Goal: Check status: Check status

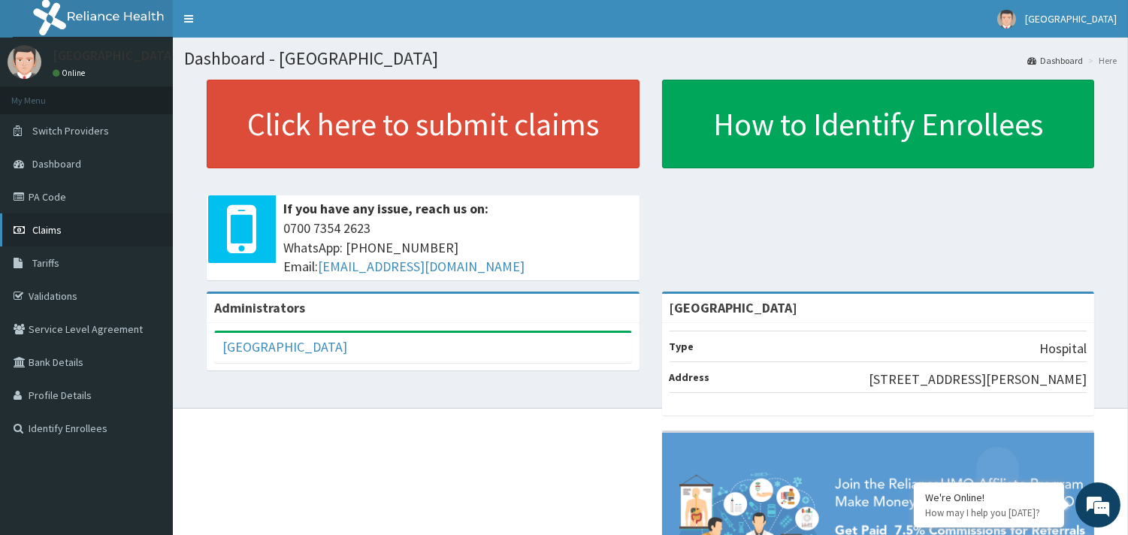
click at [51, 238] on link "Claims" at bounding box center [86, 229] width 173 height 33
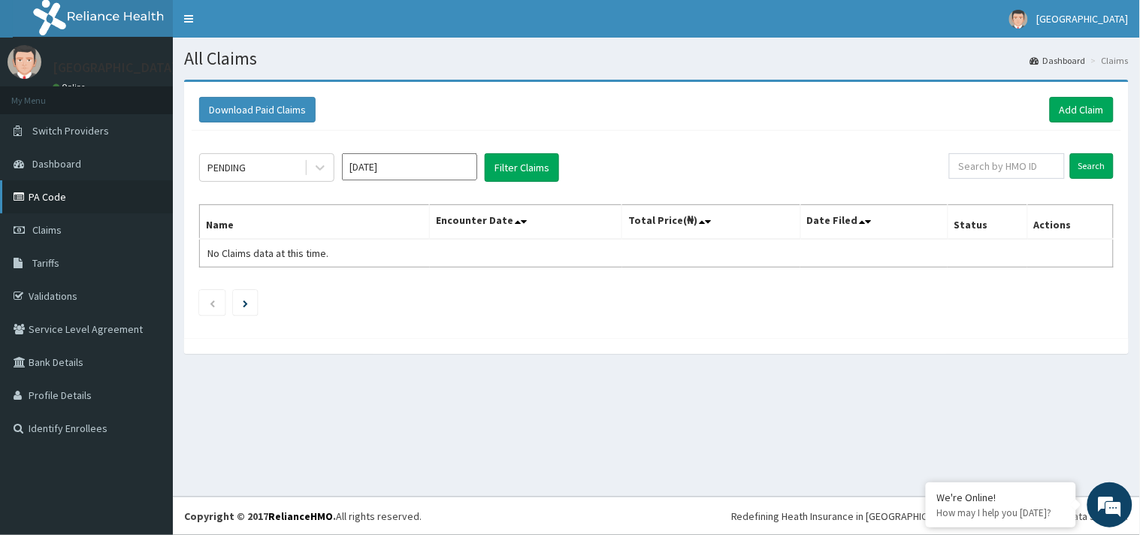
click at [50, 195] on link "PA Code" at bounding box center [86, 196] width 173 height 33
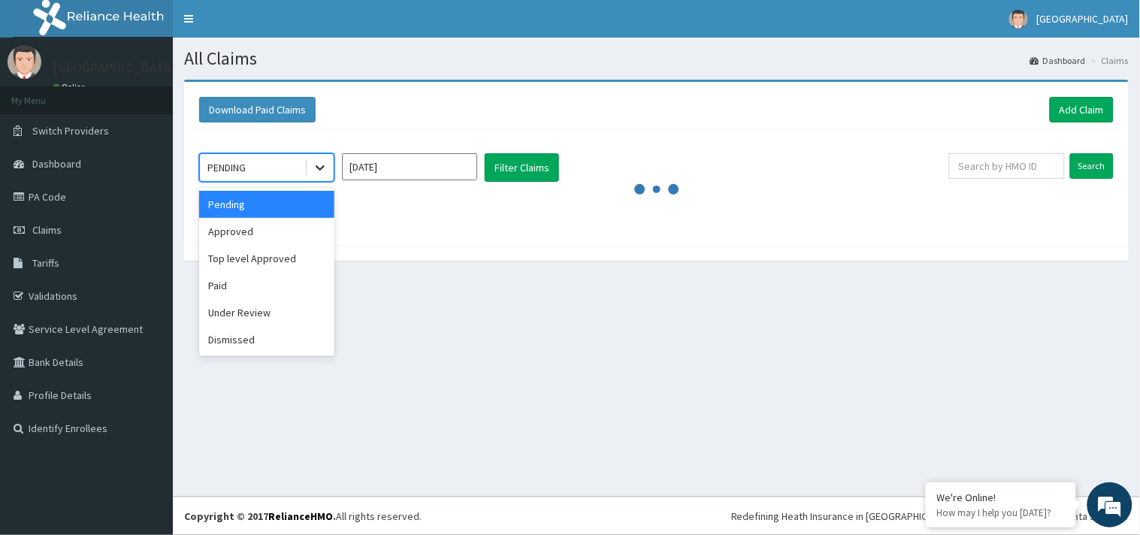
click at [319, 173] on icon at bounding box center [320, 167] width 15 height 15
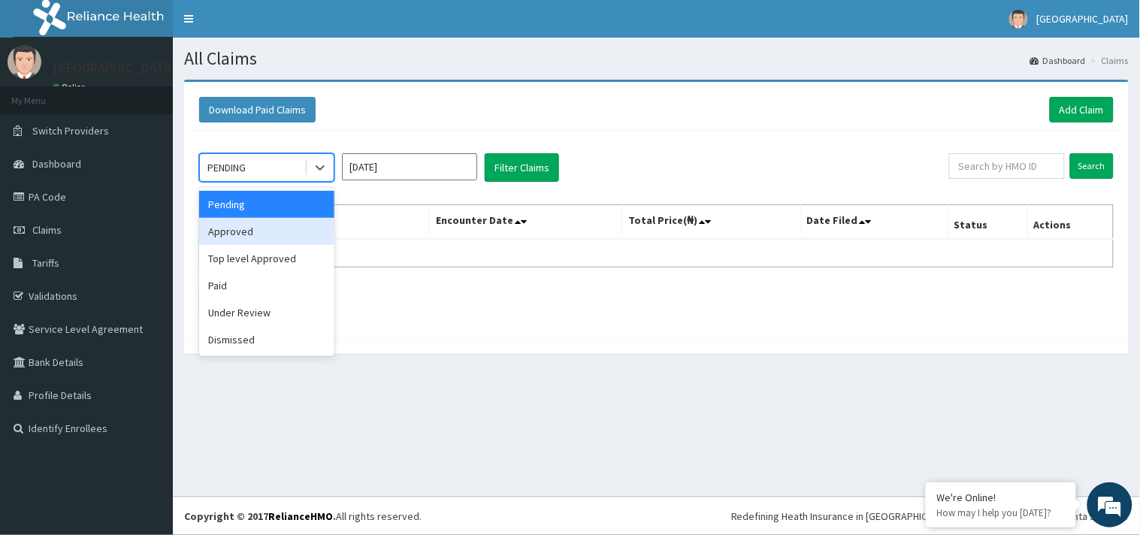
click at [272, 230] on div "Approved" at bounding box center [266, 231] width 135 height 27
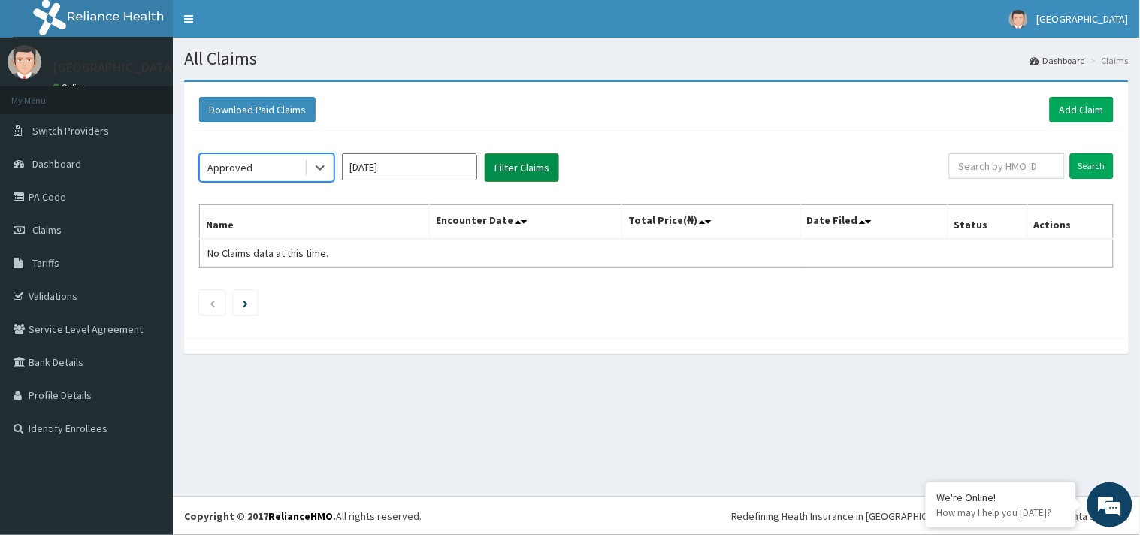
click at [516, 160] on button "Filter Claims" at bounding box center [522, 167] width 74 height 29
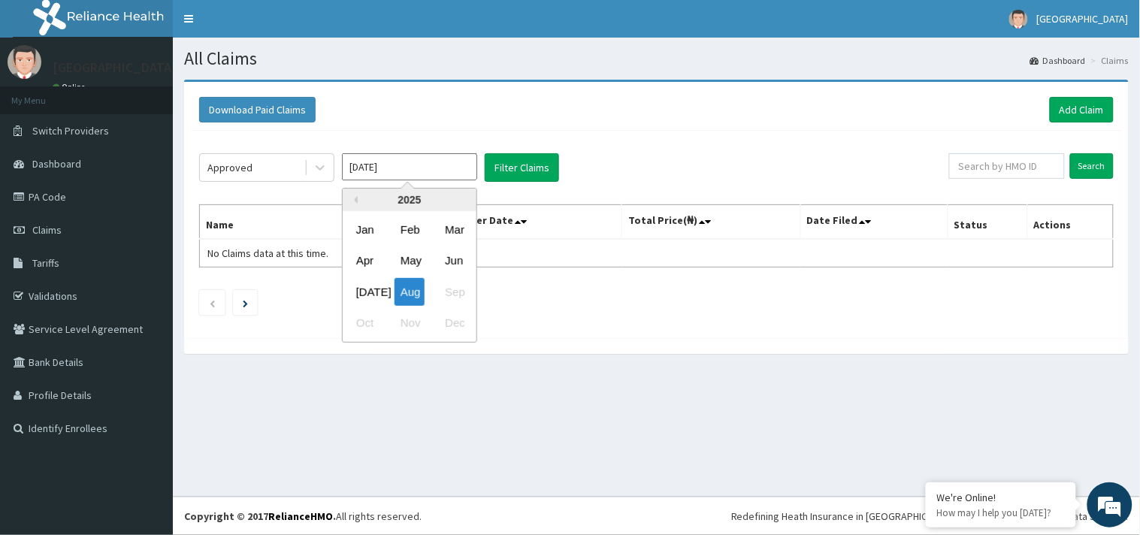
click at [358, 166] on input "[DATE]" at bounding box center [409, 166] width 135 height 27
click at [369, 282] on div "[DATE]" at bounding box center [365, 292] width 30 height 28
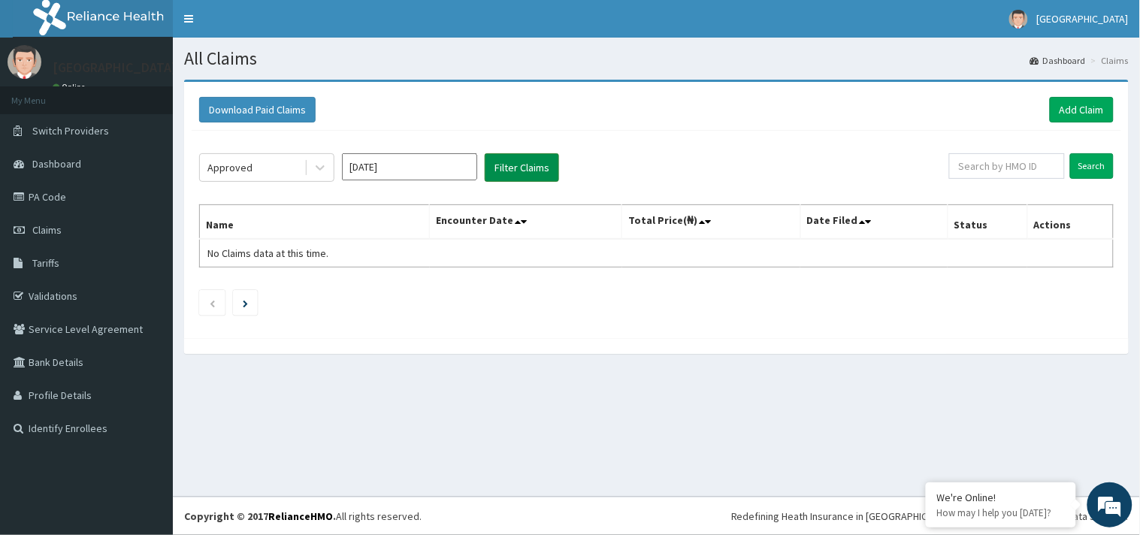
click at [516, 171] on button "Filter Claims" at bounding box center [522, 167] width 74 height 29
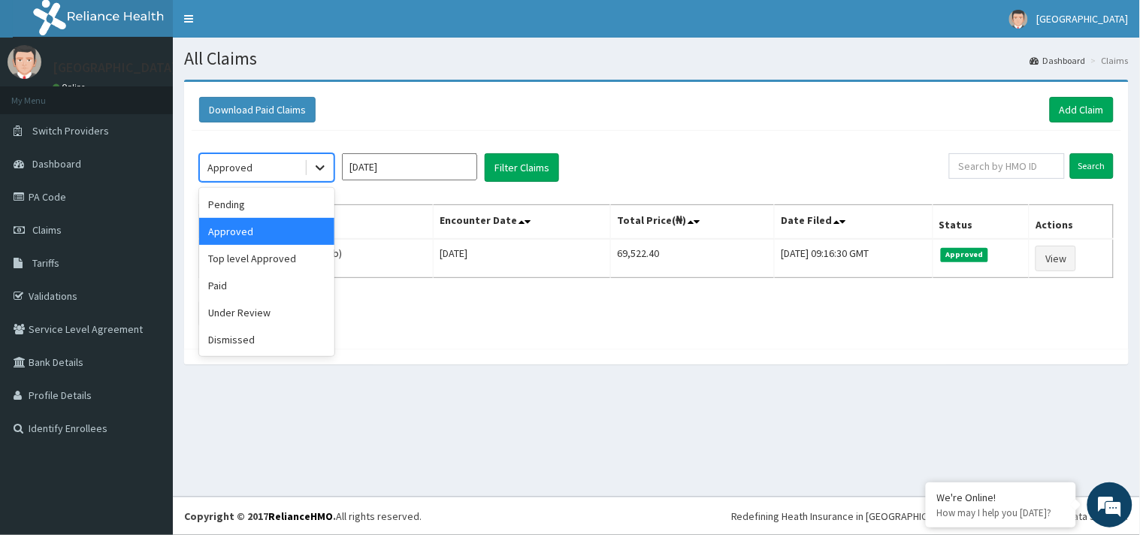
click at [325, 173] on icon at bounding box center [320, 167] width 15 height 15
click at [259, 207] on div "Pending" at bounding box center [266, 204] width 135 height 27
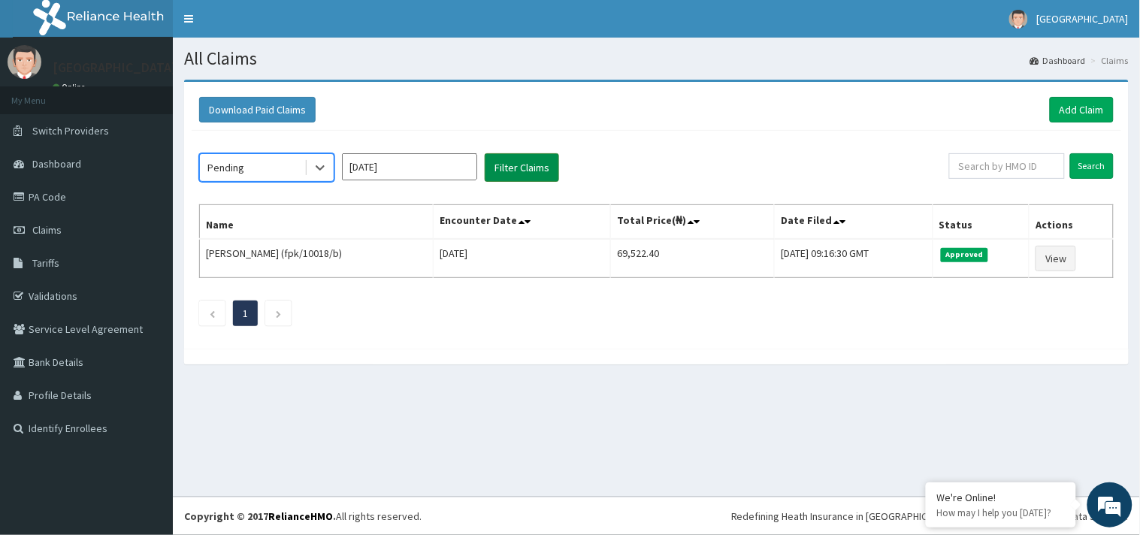
click at [499, 161] on button "Filter Claims" at bounding box center [522, 167] width 74 height 29
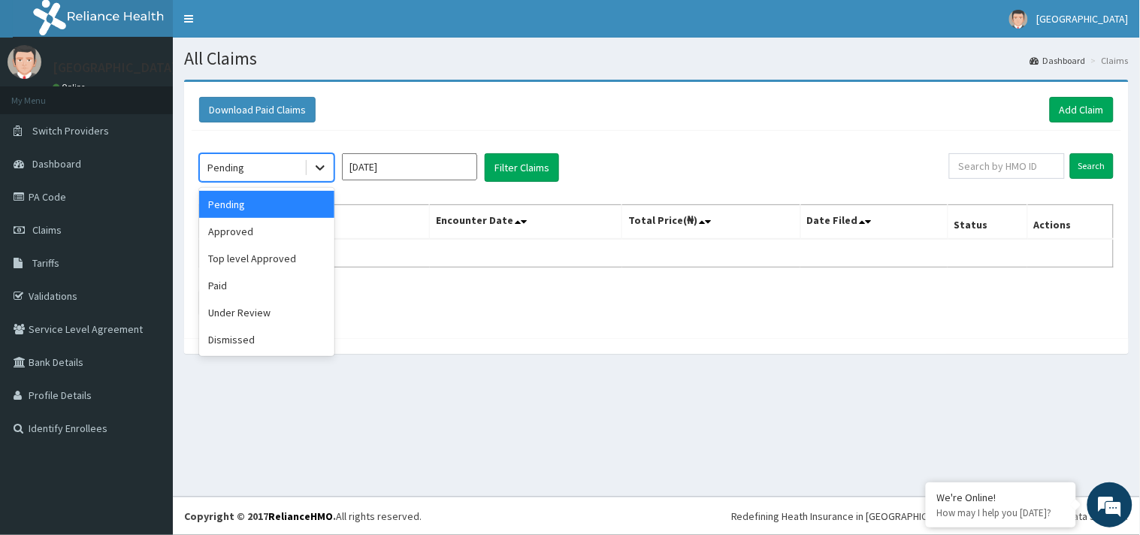
click at [313, 174] on icon at bounding box center [320, 167] width 15 height 15
click at [256, 307] on div "Under Review" at bounding box center [266, 312] width 135 height 27
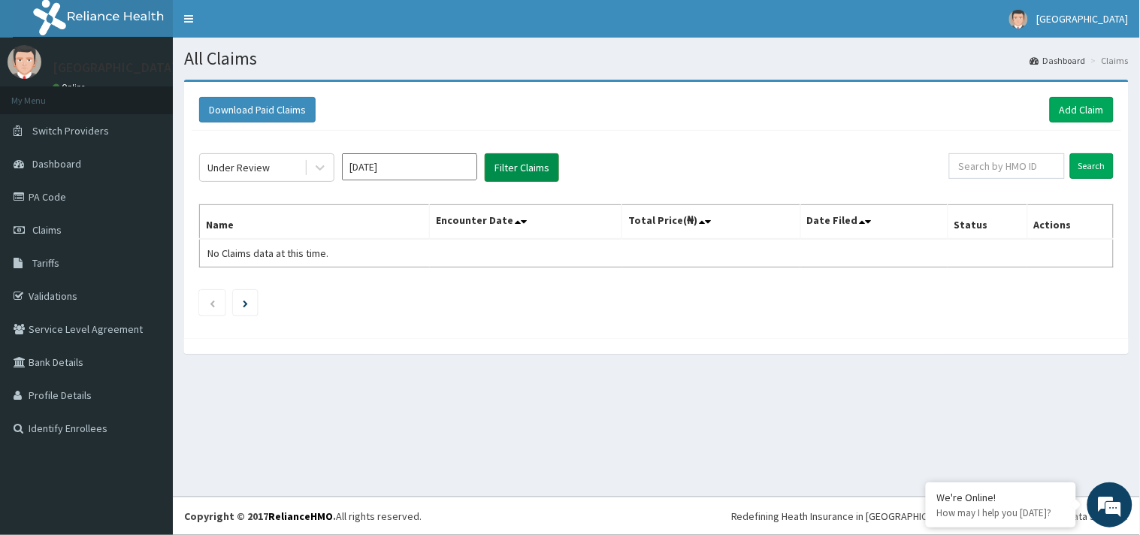
click at [516, 162] on button "Filter Claims" at bounding box center [522, 167] width 74 height 29
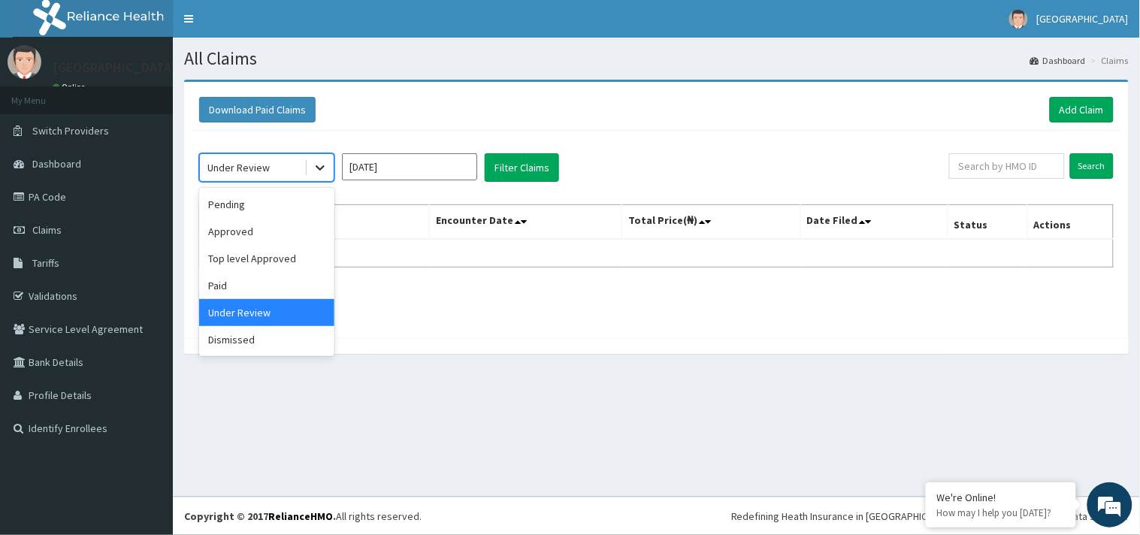
click at [316, 174] on icon at bounding box center [320, 167] width 15 height 15
click at [246, 265] on div "Top level Approved" at bounding box center [266, 258] width 135 height 27
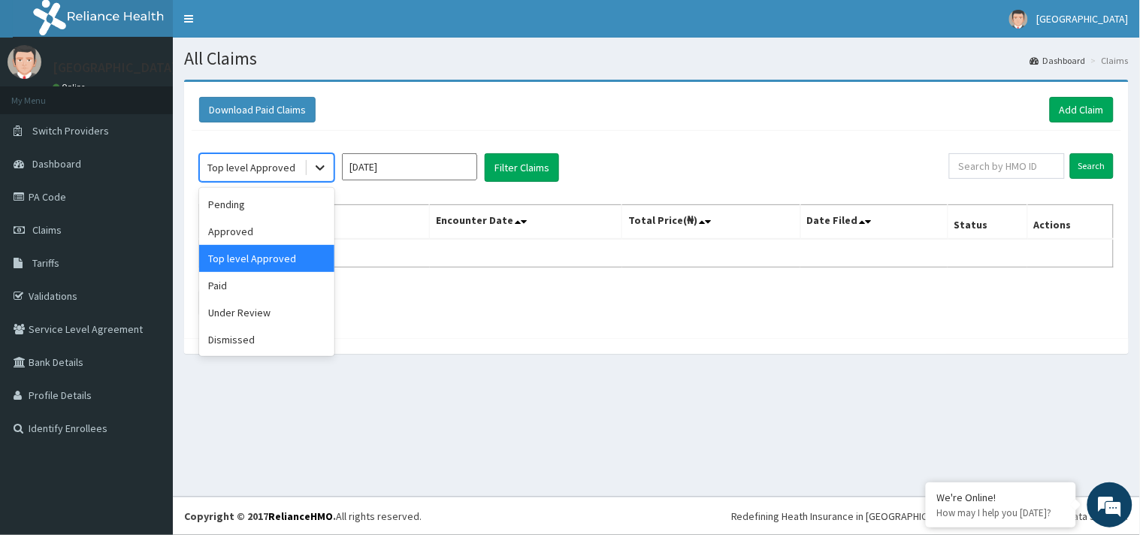
click at [319, 169] on icon at bounding box center [320, 168] width 9 height 5
click at [246, 235] on div "Approved" at bounding box center [266, 231] width 135 height 27
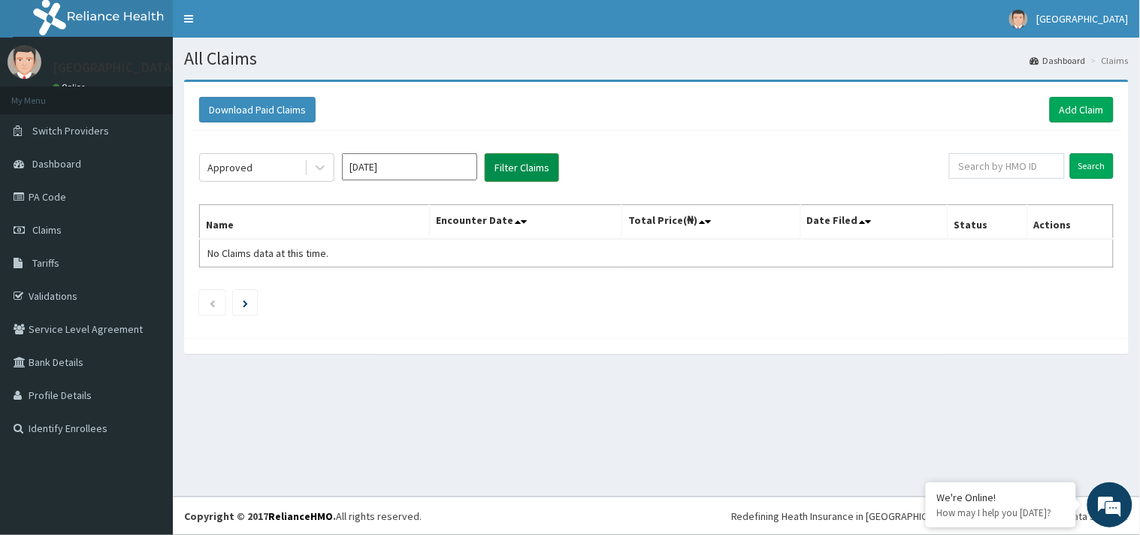
click at [515, 168] on button "Filter Claims" at bounding box center [522, 167] width 74 height 29
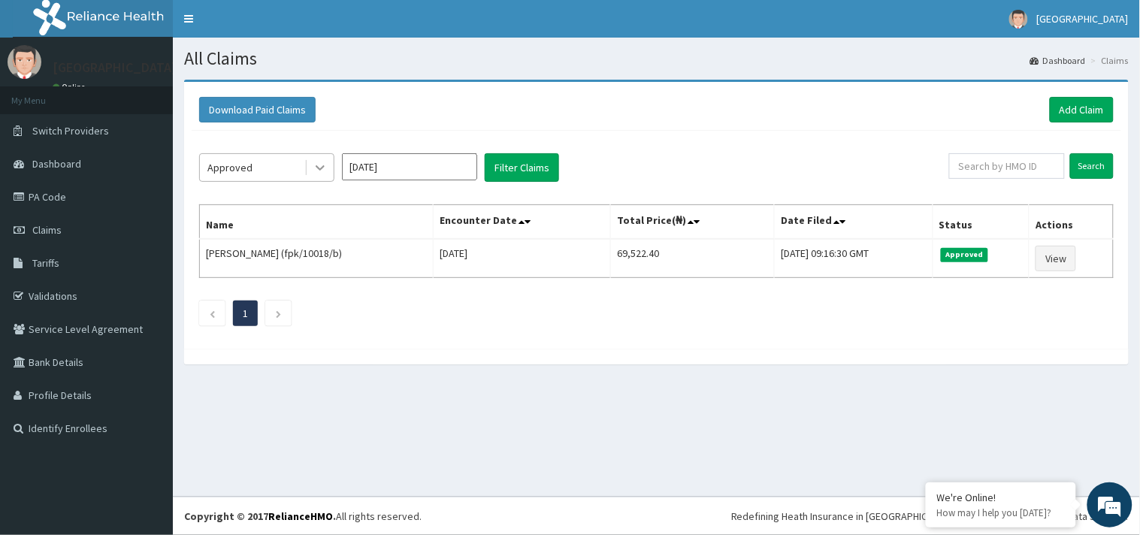
click at [319, 174] on icon at bounding box center [320, 167] width 15 height 15
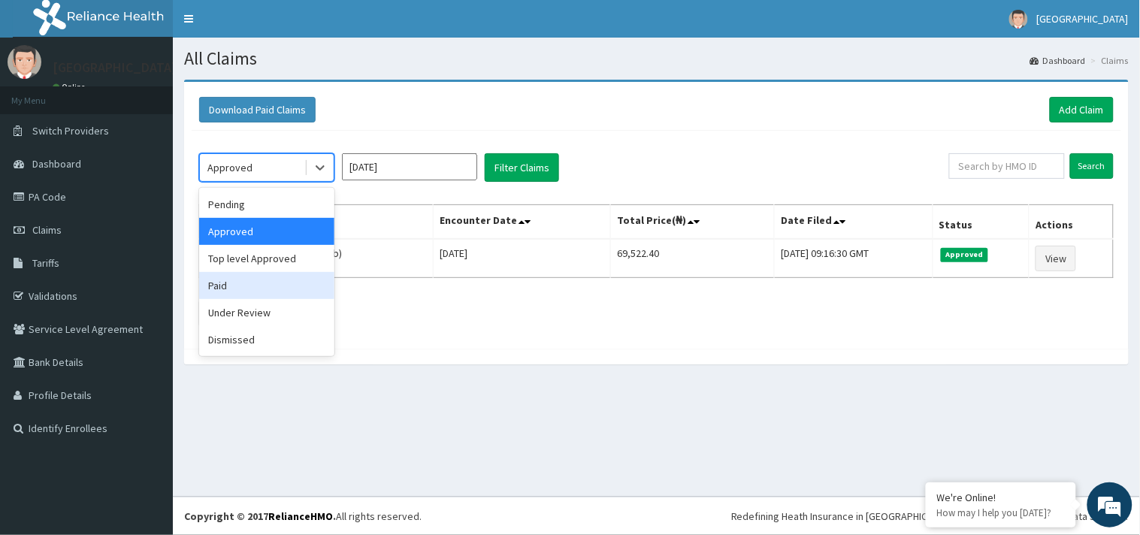
click at [253, 289] on div "Paid" at bounding box center [266, 285] width 135 height 27
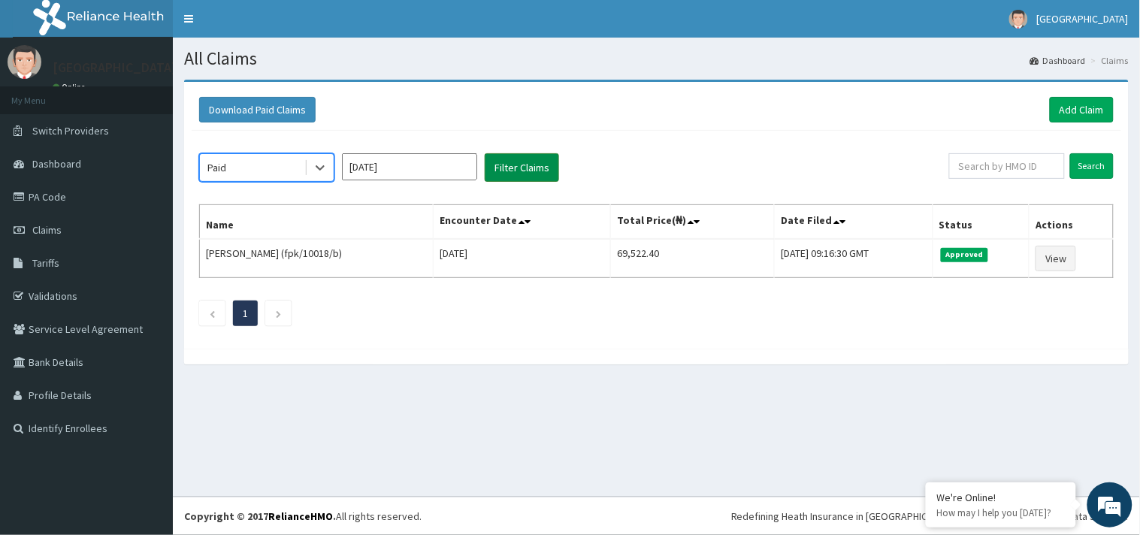
click at [522, 171] on button "Filter Claims" at bounding box center [522, 167] width 74 height 29
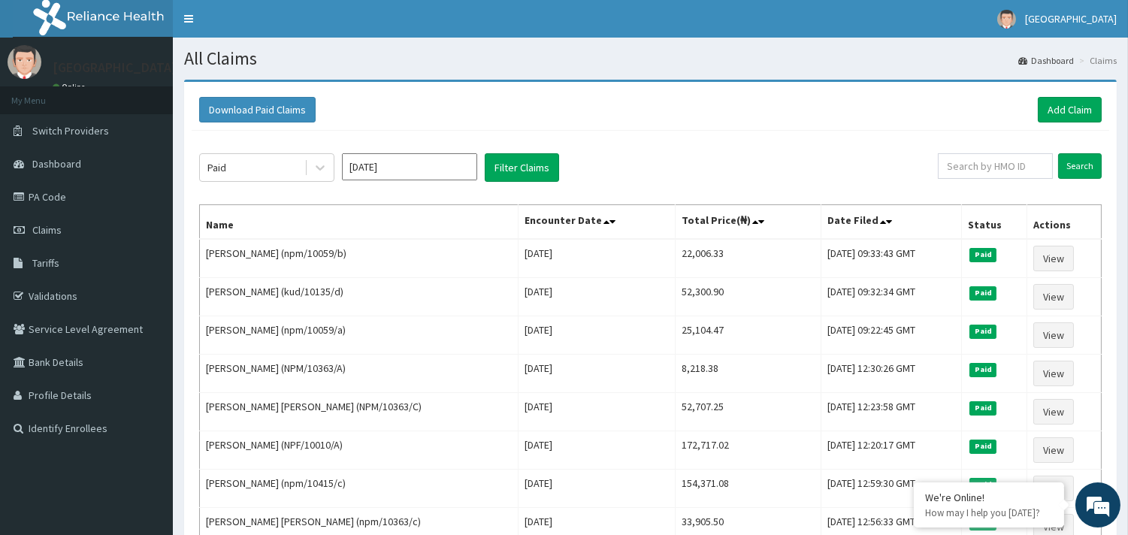
click at [729, 150] on div "Paid [DATE] Filter Claims Search Name Encounter Date Total Price(₦) Date Filed …" at bounding box center [651, 370] width 918 height 479
click at [778, 183] on div "Paid [DATE] Filter Claims Search Name Encounter Date Total Price(₦) Date Filed …" at bounding box center [651, 370] width 918 height 479
click at [673, 158] on div "Paid [DATE] Filter Claims" at bounding box center [568, 167] width 739 height 29
click at [323, 171] on icon at bounding box center [320, 167] width 15 height 15
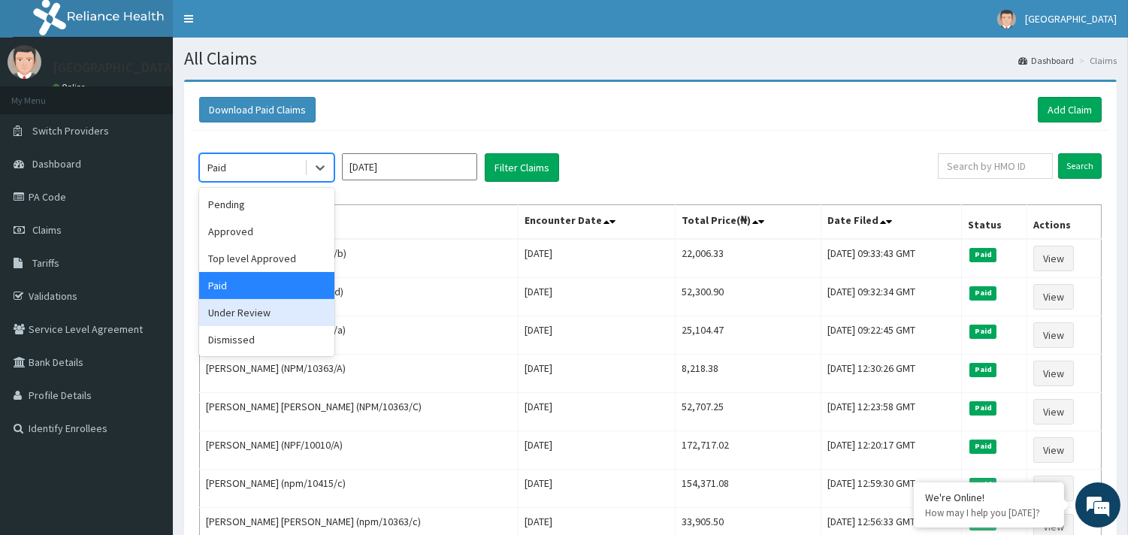
click at [275, 306] on div "Under Review" at bounding box center [266, 312] width 135 height 27
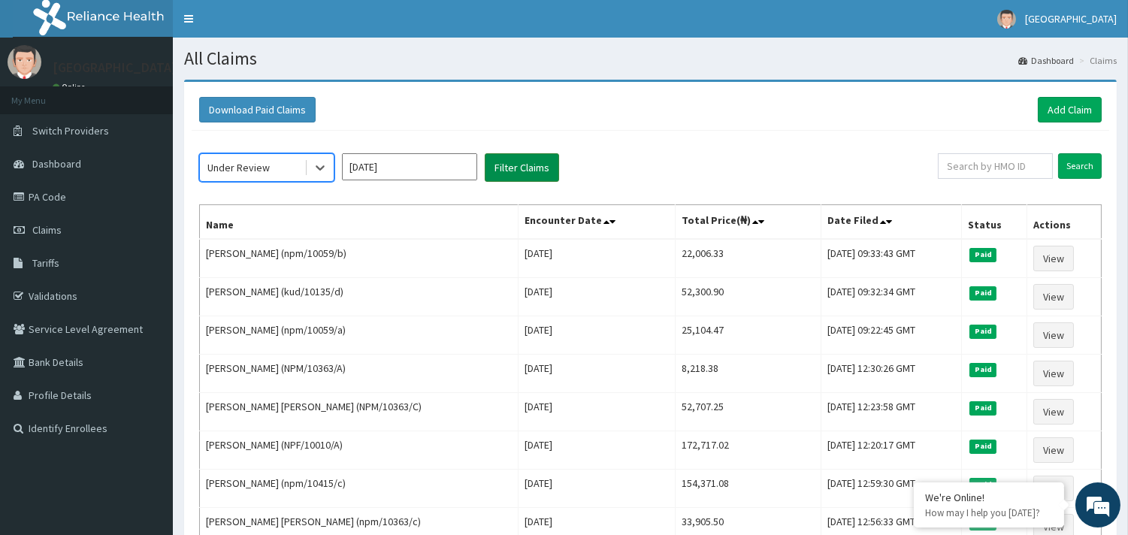
click at [529, 170] on button "Filter Claims" at bounding box center [522, 167] width 74 height 29
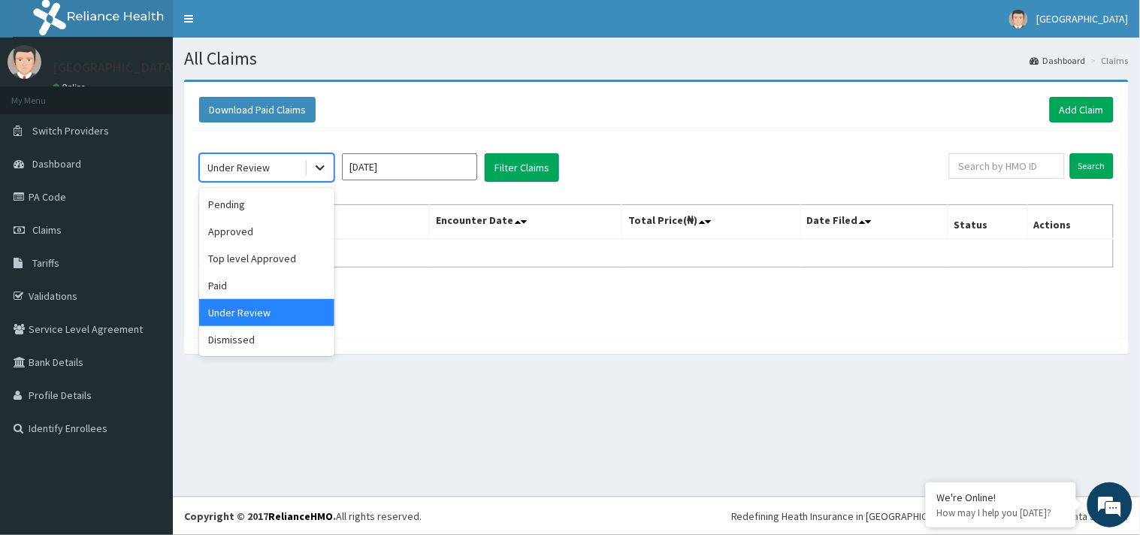
click at [325, 175] on div at bounding box center [320, 167] width 27 height 27
click at [250, 209] on div "Pending" at bounding box center [266, 204] width 135 height 27
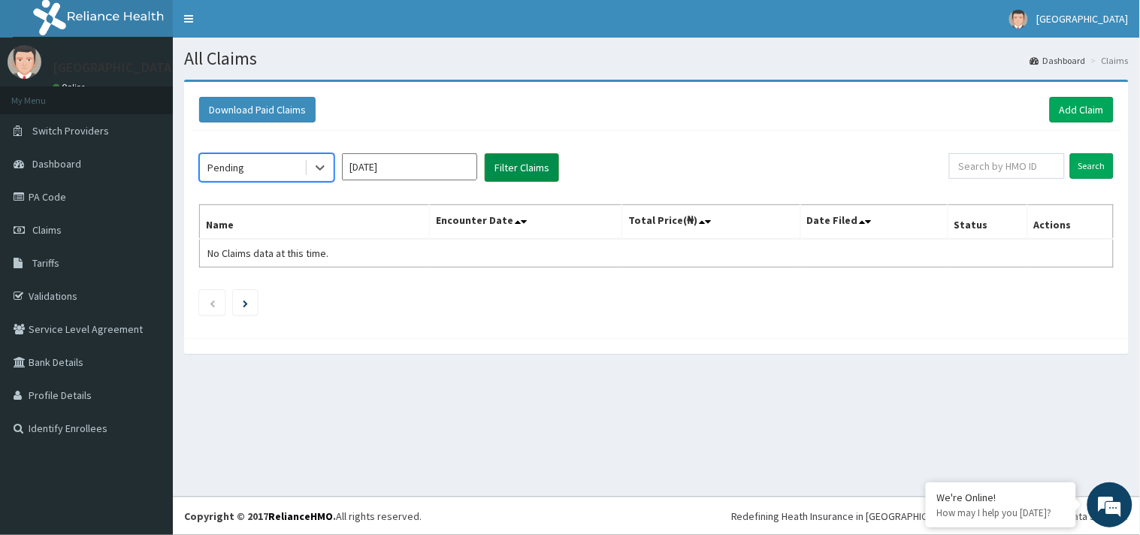
click at [527, 164] on button "Filter Claims" at bounding box center [522, 167] width 74 height 29
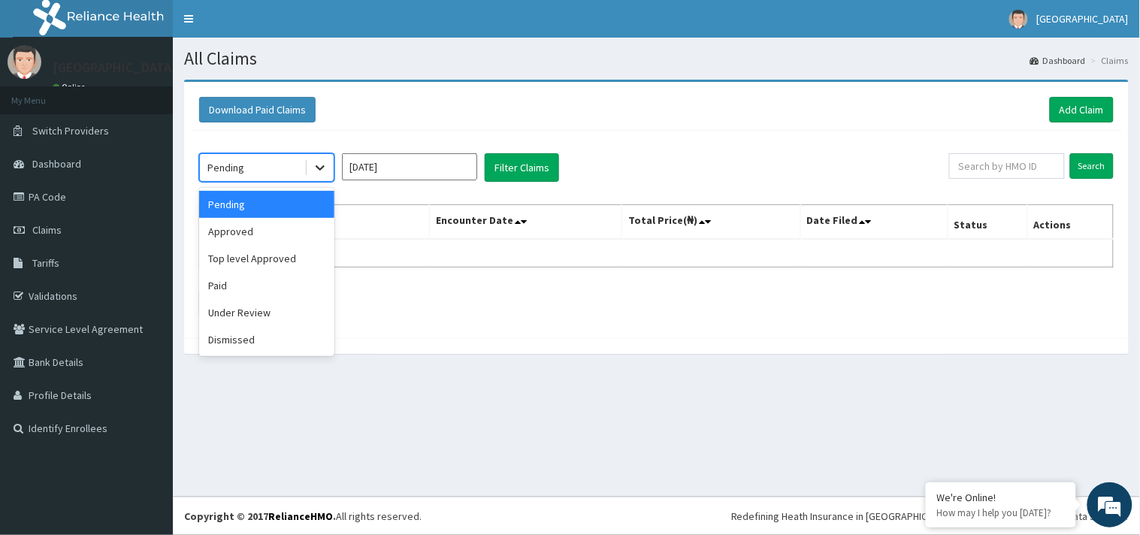
click at [317, 174] on icon at bounding box center [320, 167] width 15 height 15
click at [260, 228] on div "Approved" at bounding box center [266, 231] width 135 height 27
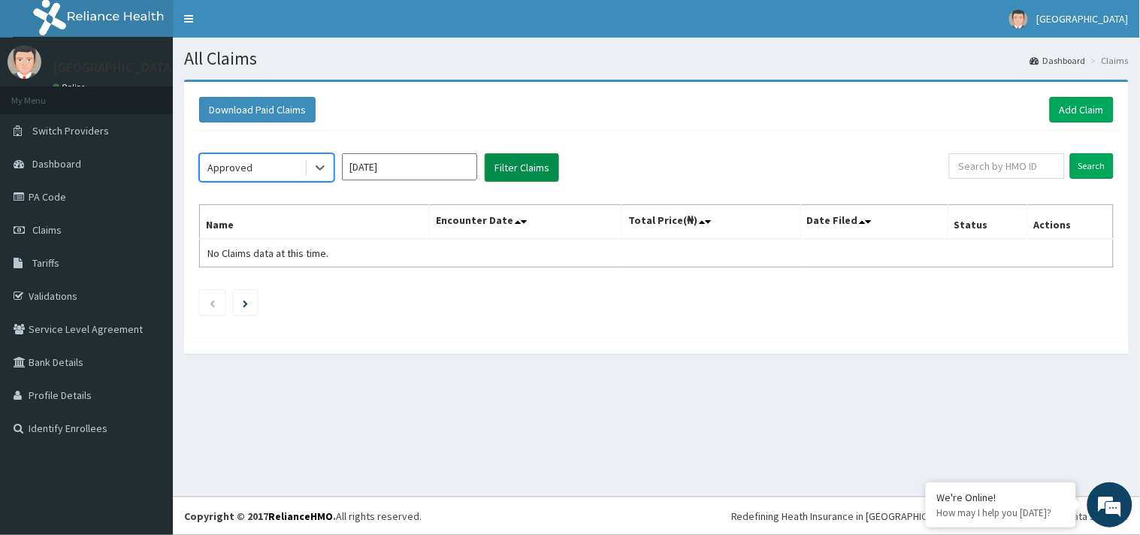
click at [543, 174] on button "Filter Claims" at bounding box center [522, 167] width 74 height 29
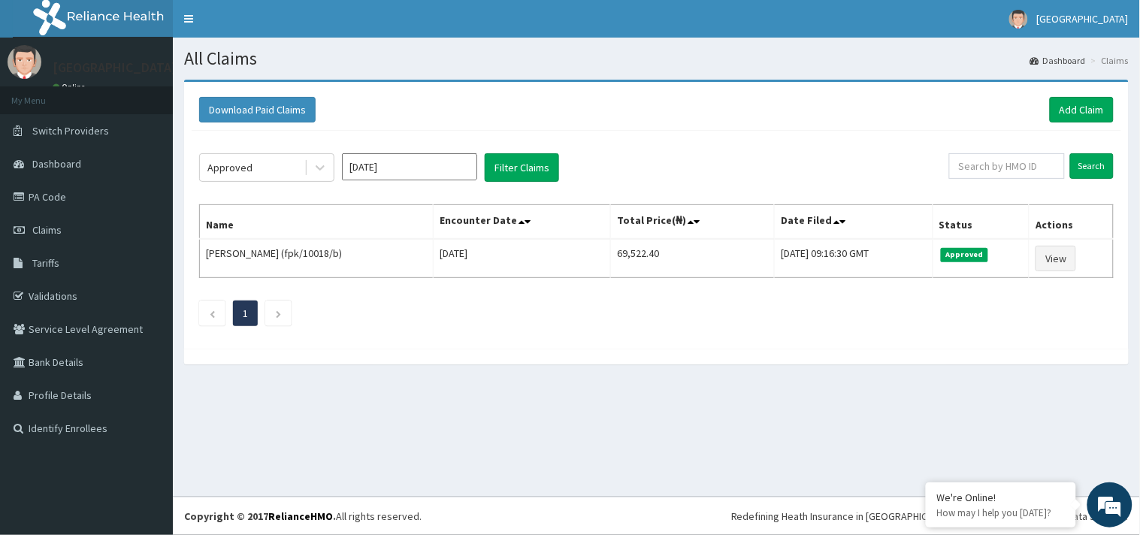
click at [412, 170] on input "[DATE]" at bounding box center [409, 166] width 135 height 27
click at [423, 283] on div "Aug" at bounding box center [410, 292] width 30 height 28
click at [527, 162] on button "Filter Claims" at bounding box center [522, 167] width 74 height 29
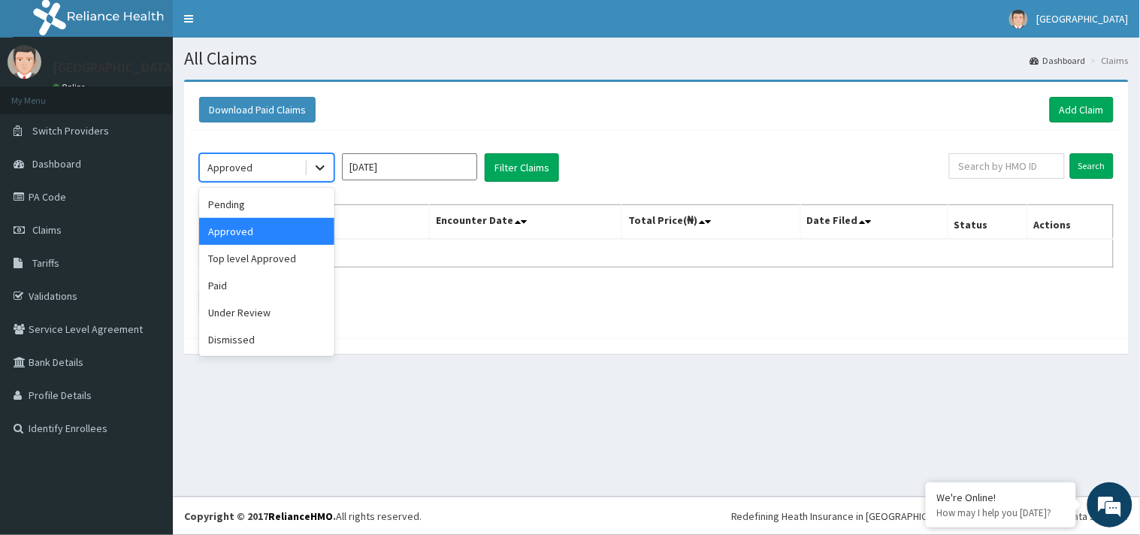
click at [329, 174] on div at bounding box center [320, 167] width 27 height 27
click at [320, 171] on icon at bounding box center [320, 167] width 15 height 15
click at [379, 162] on input "[DATE]" at bounding box center [409, 166] width 135 height 27
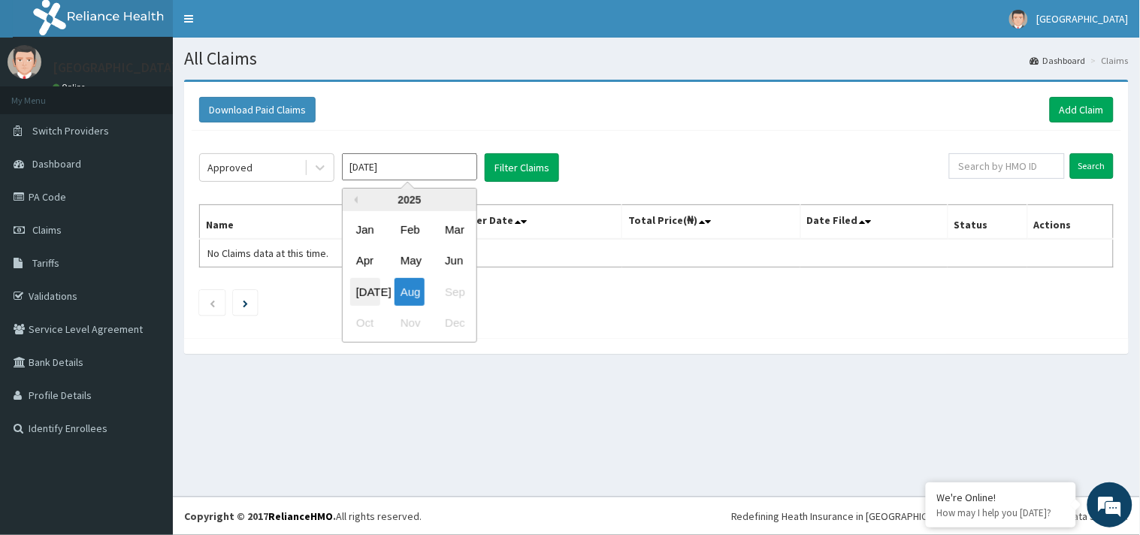
click at [378, 282] on div "[DATE]" at bounding box center [365, 292] width 30 height 28
type input "[DATE]"
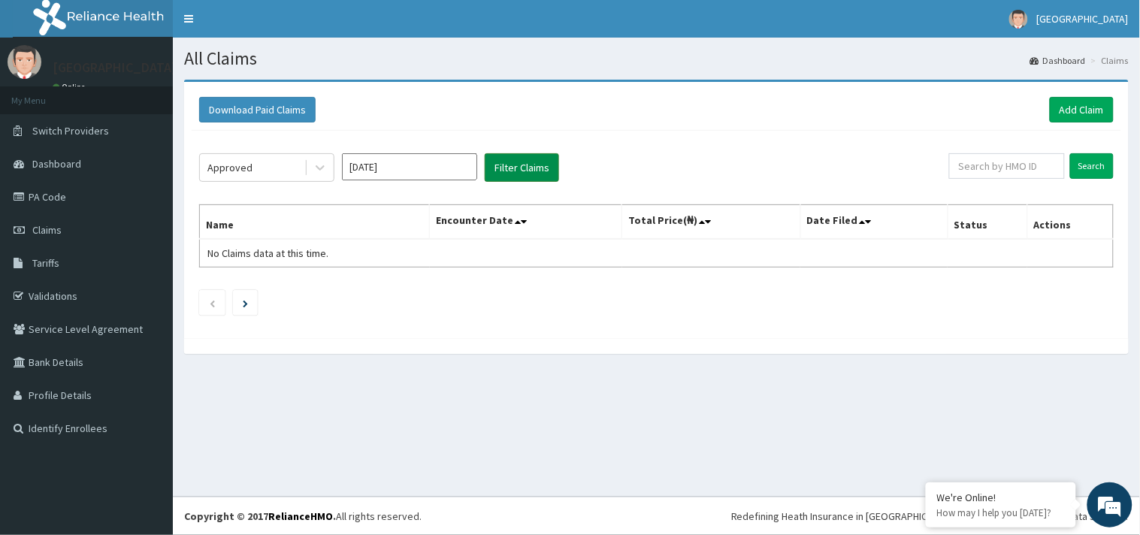
click at [507, 176] on button "Filter Claims" at bounding box center [522, 167] width 74 height 29
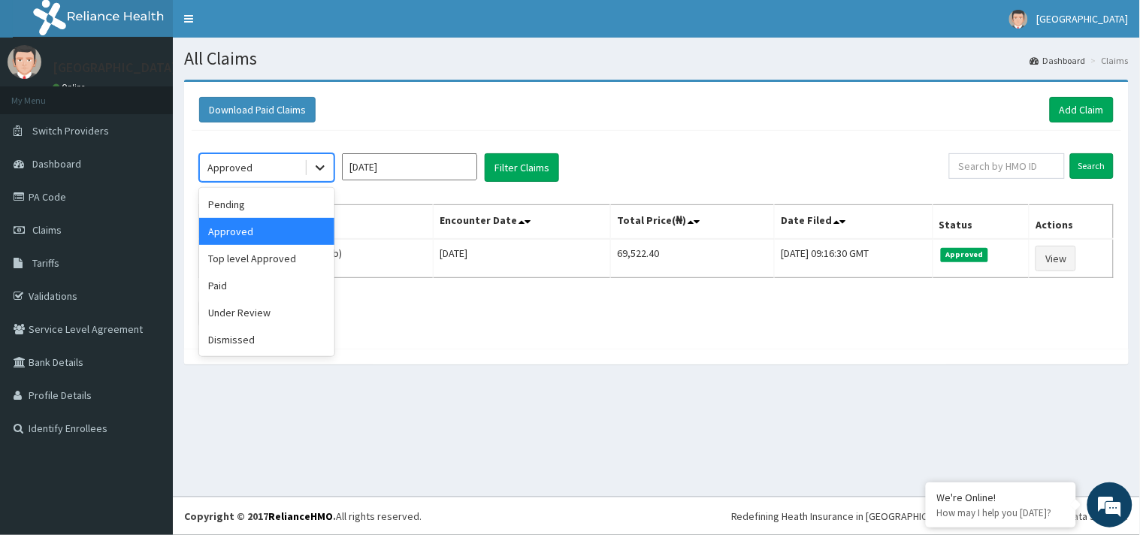
click at [318, 171] on icon at bounding box center [320, 167] width 15 height 15
click at [274, 212] on div "Pending" at bounding box center [266, 204] width 135 height 27
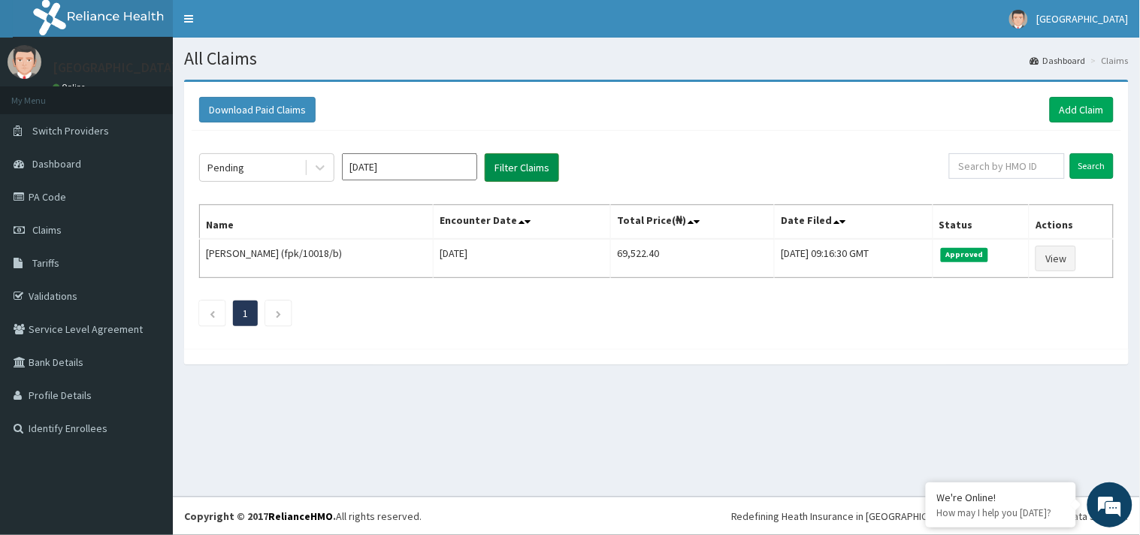
click at [517, 176] on button "Filter Claims" at bounding box center [522, 167] width 74 height 29
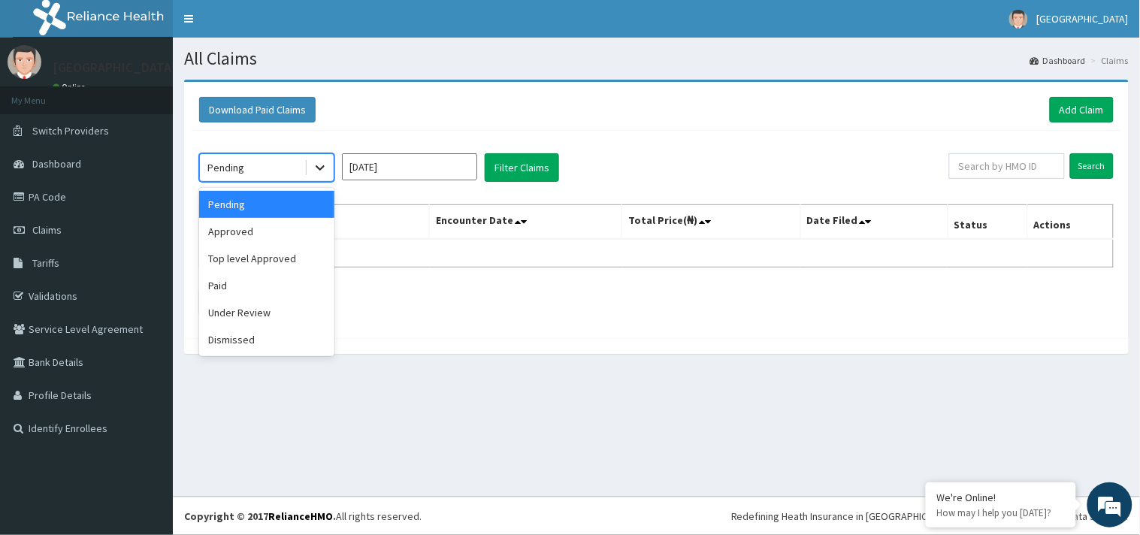
click at [325, 174] on icon at bounding box center [320, 167] width 15 height 15
click at [244, 277] on div "Paid" at bounding box center [266, 285] width 135 height 27
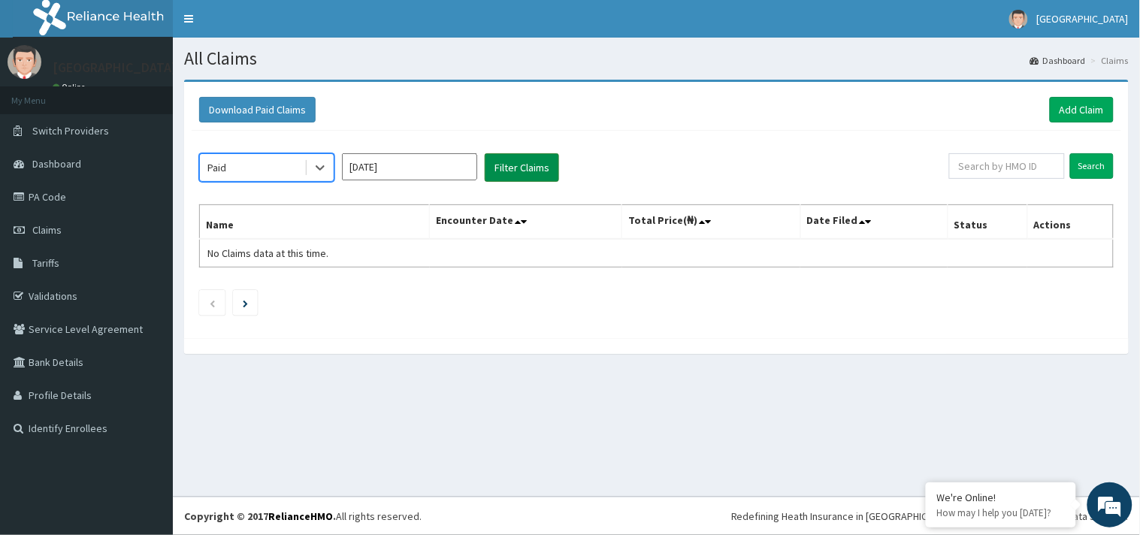
click at [504, 169] on button "Filter Claims" at bounding box center [522, 167] width 74 height 29
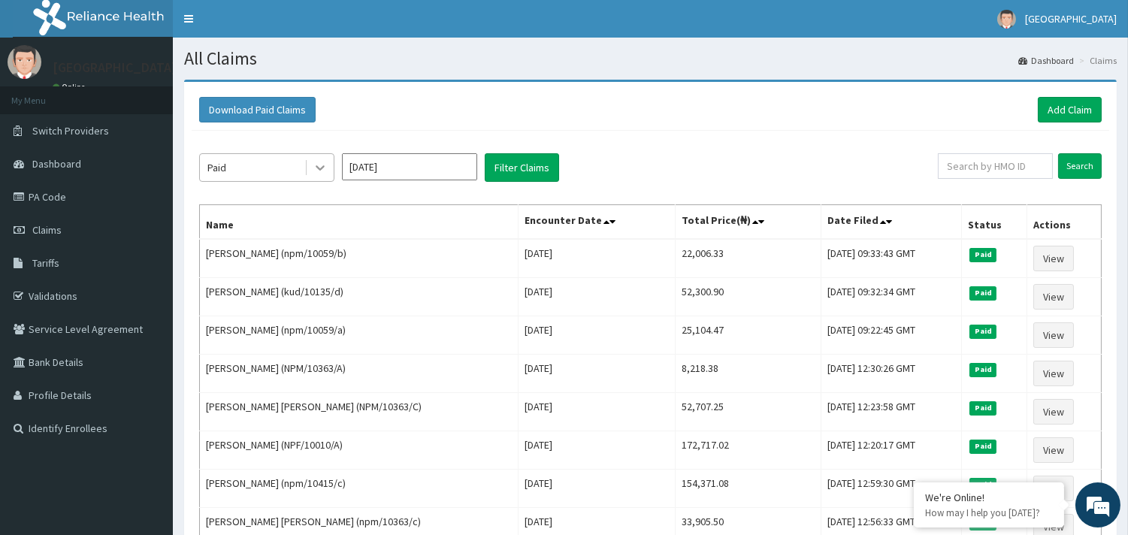
click at [333, 176] on div at bounding box center [320, 167] width 27 height 27
click at [414, 189] on div "Paid [DATE] Filter Claims Search Name Encounter Date Total Price(₦) Date Filed …" at bounding box center [651, 370] width 918 height 479
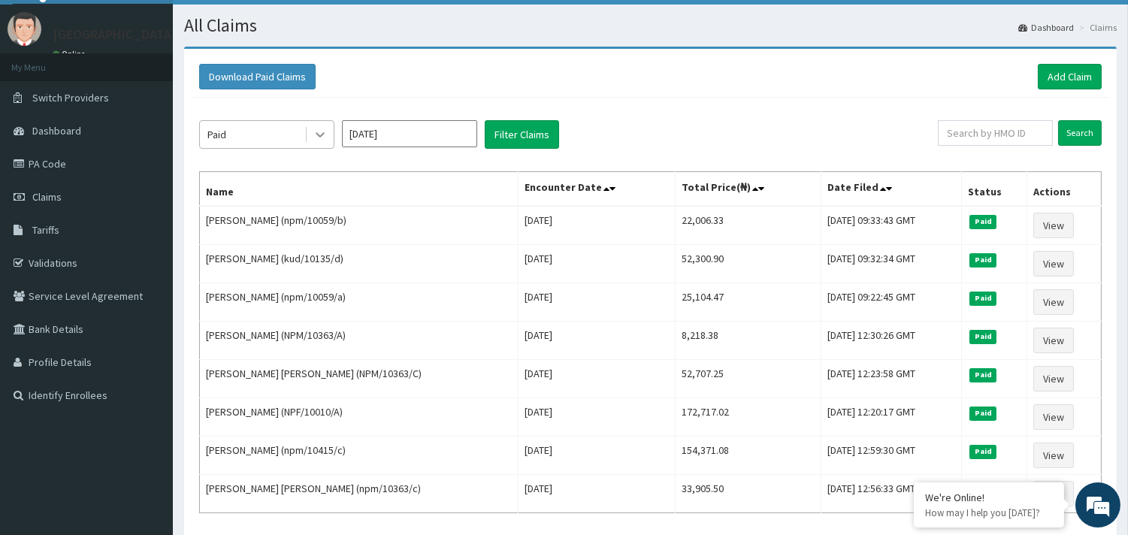
click at [313, 137] on icon at bounding box center [320, 134] width 15 height 15
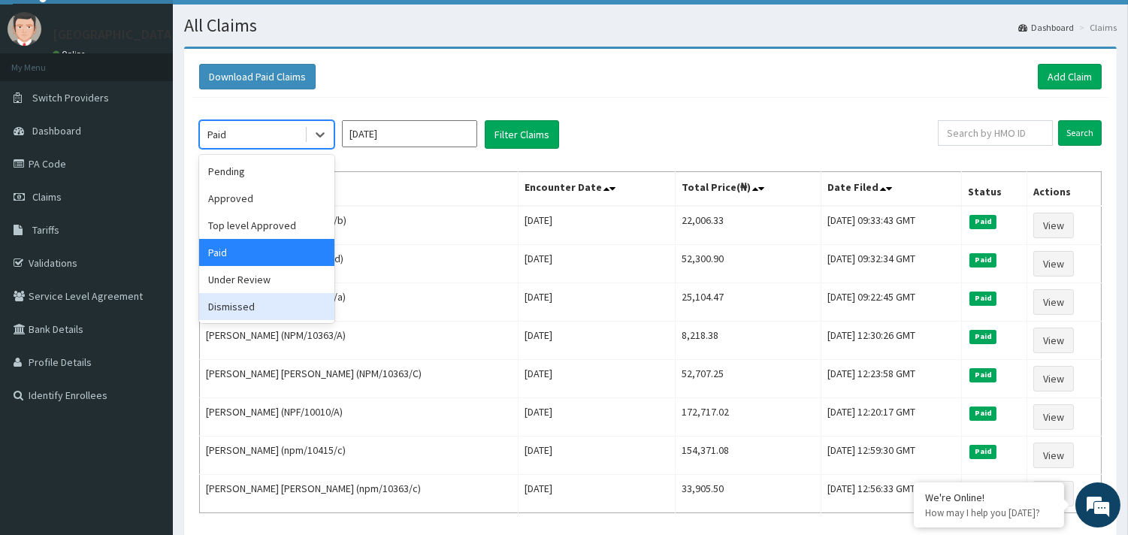
click at [276, 298] on div "Dismissed" at bounding box center [266, 306] width 135 height 27
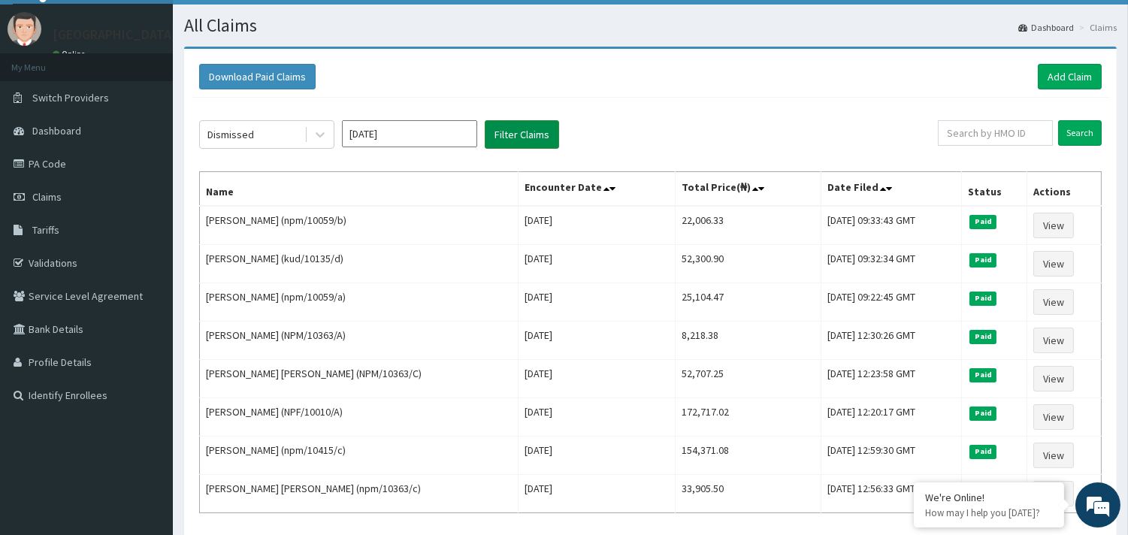
click at [510, 132] on button "Filter Claims" at bounding box center [522, 134] width 74 height 29
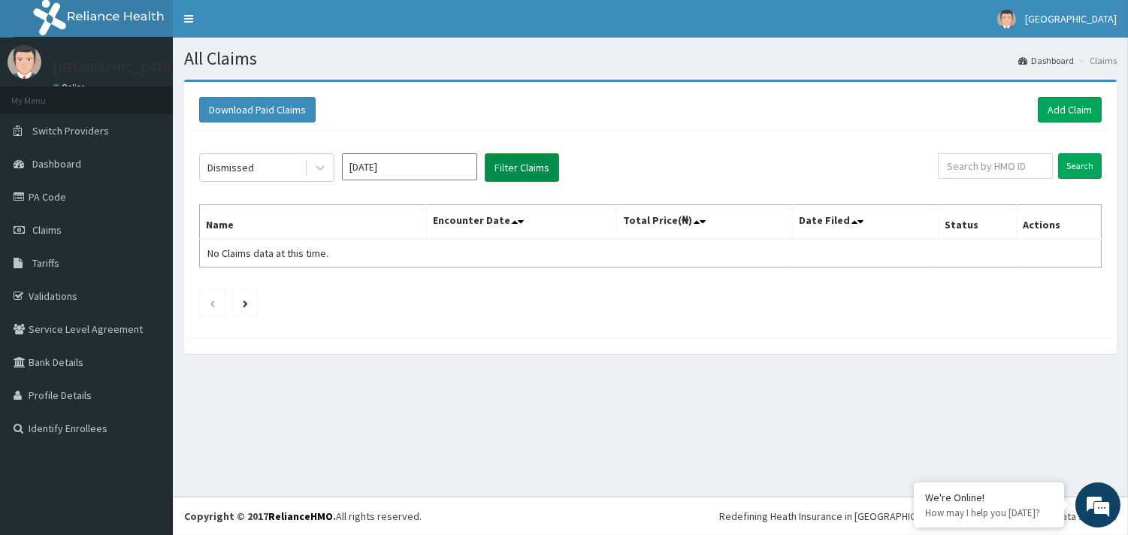
scroll to position [0, 0]
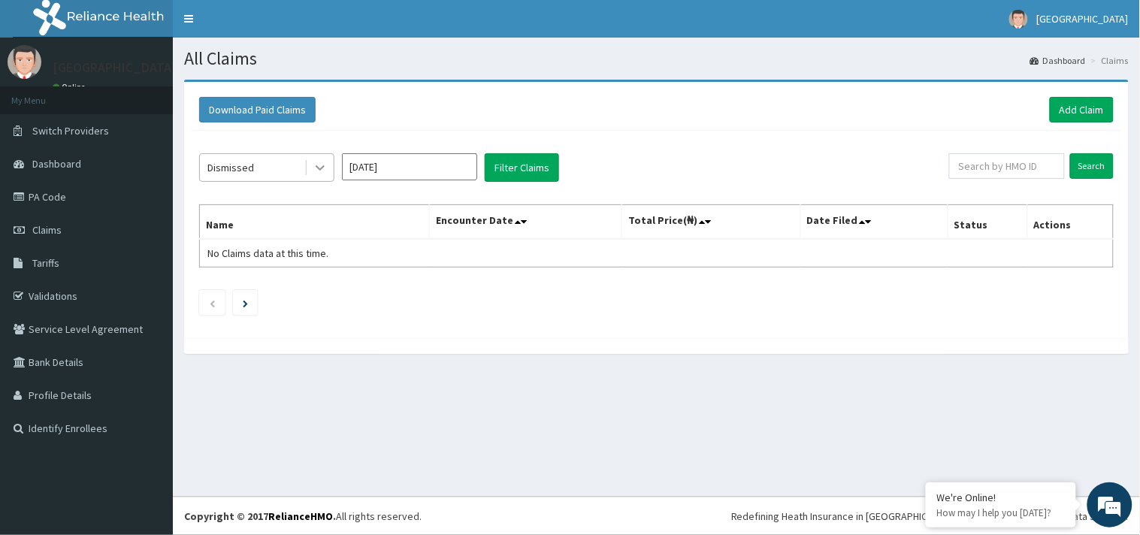
click at [326, 175] on div at bounding box center [320, 167] width 27 height 27
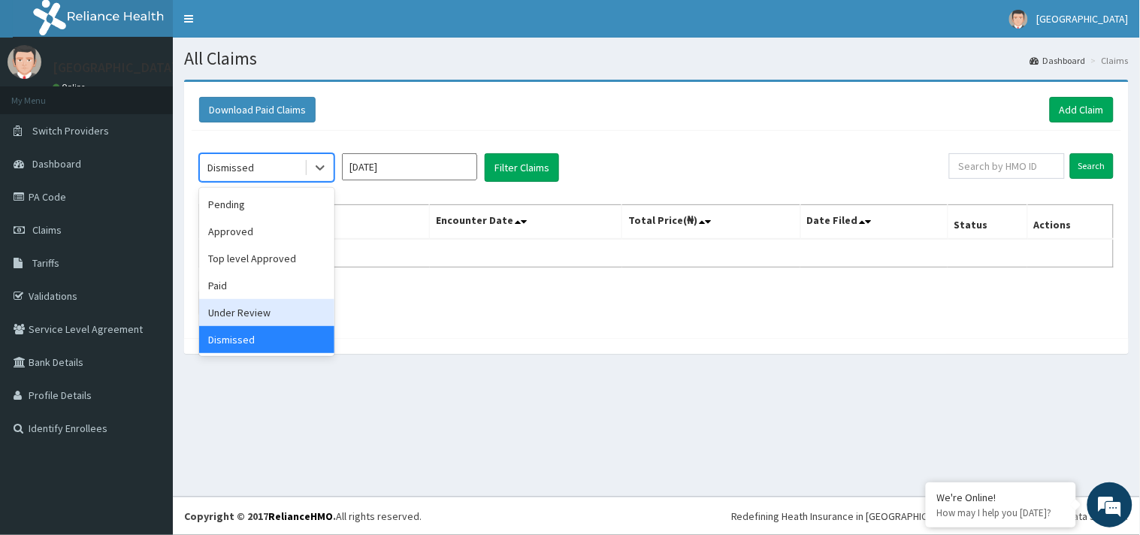
click at [253, 316] on div "Under Review" at bounding box center [266, 312] width 135 height 27
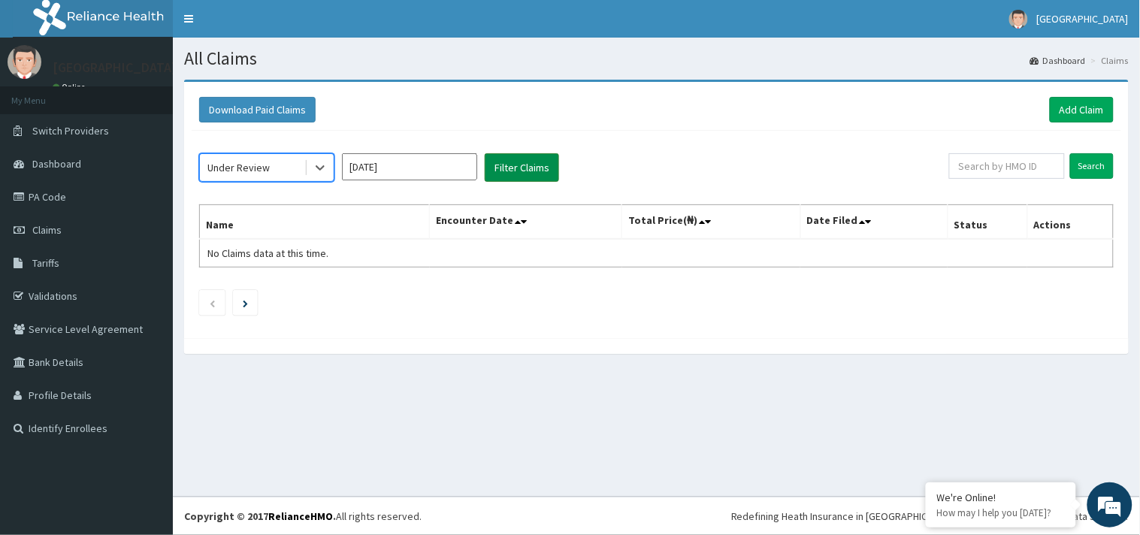
click at [498, 166] on button "Filter Claims" at bounding box center [522, 167] width 74 height 29
click at [316, 174] on icon at bounding box center [320, 167] width 15 height 15
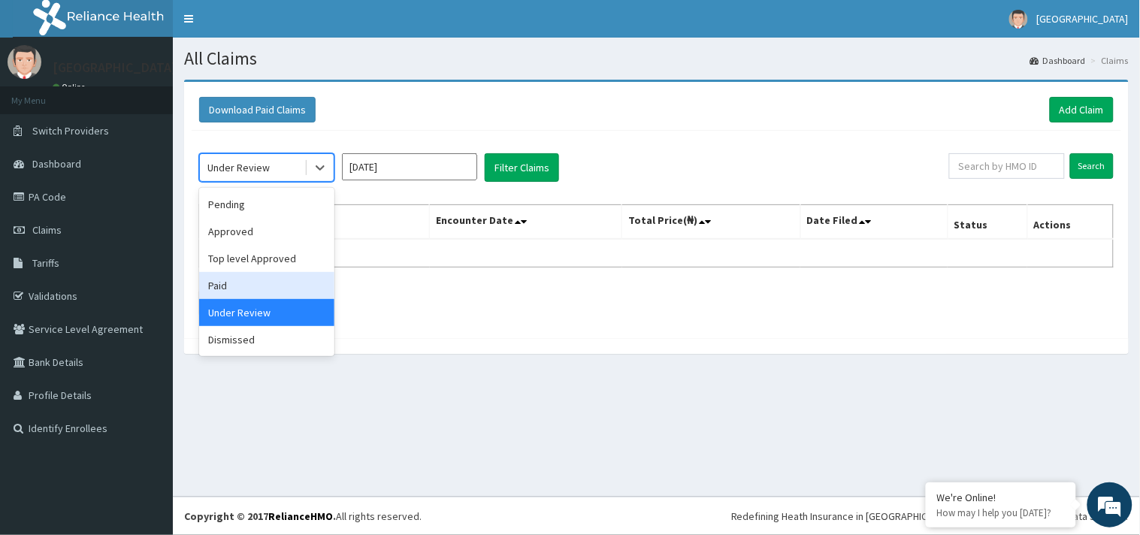
click at [257, 278] on div "Paid" at bounding box center [266, 285] width 135 height 27
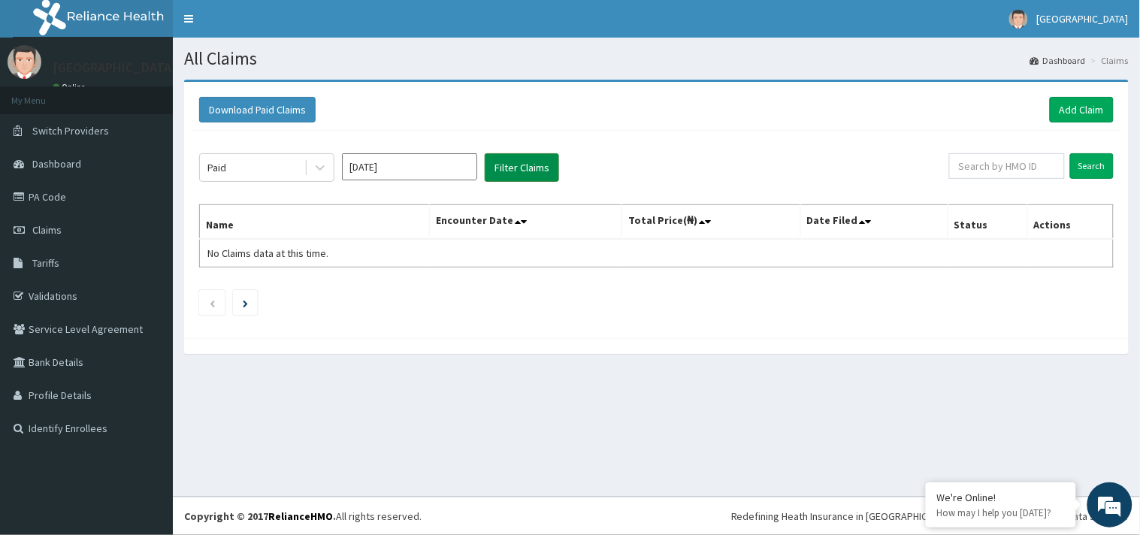
click at [501, 174] on button "Filter Claims" at bounding box center [522, 167] width 74 height 29
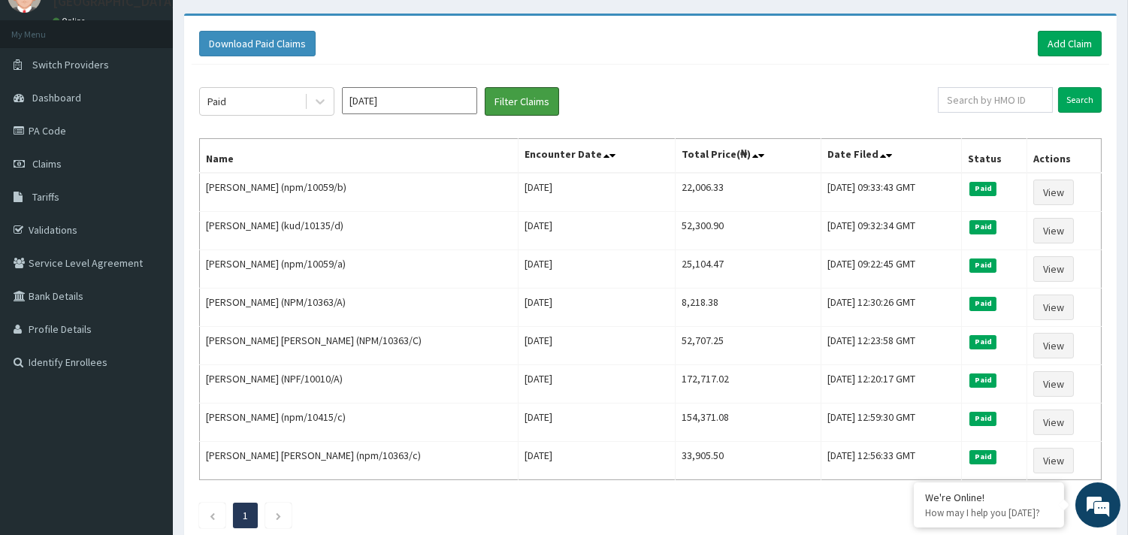
scroll to position [33, 0]
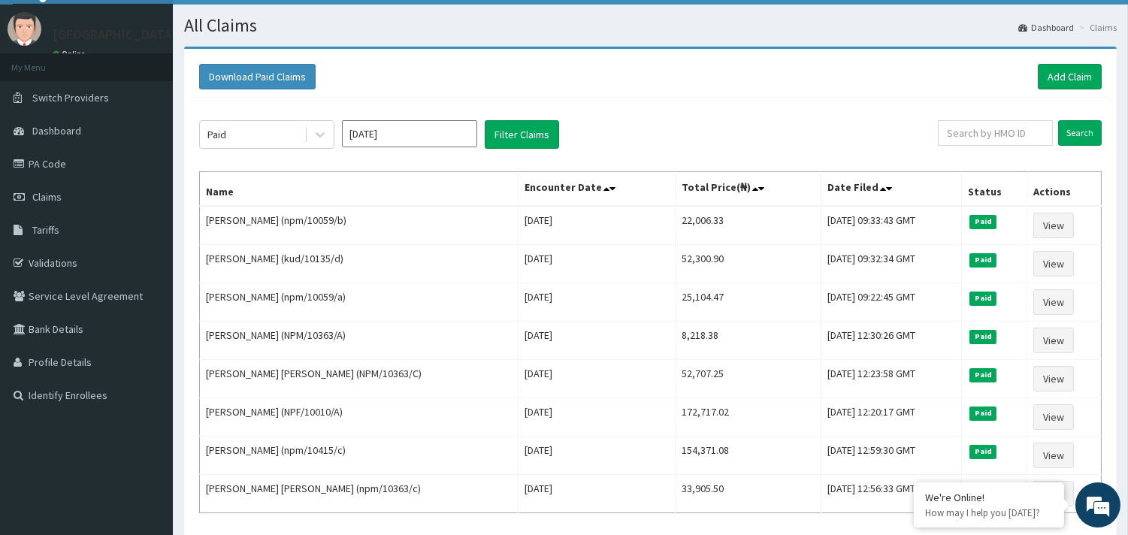
click at [657, 141] on div "Paid [DATE] Filter Claims" at bounding box center [568, 134] width 739 height 29
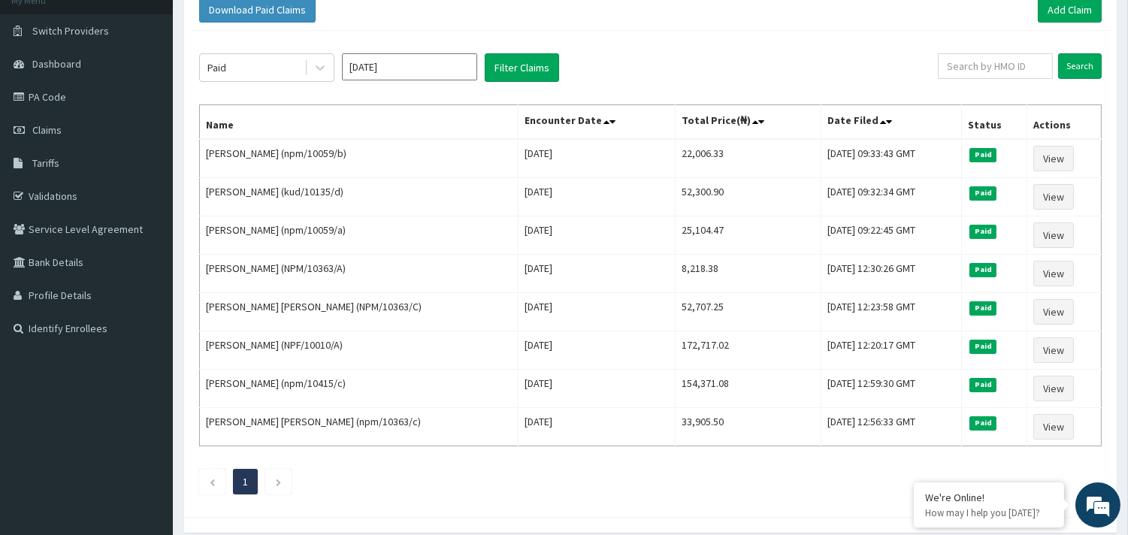
scroll to position [66, 0]
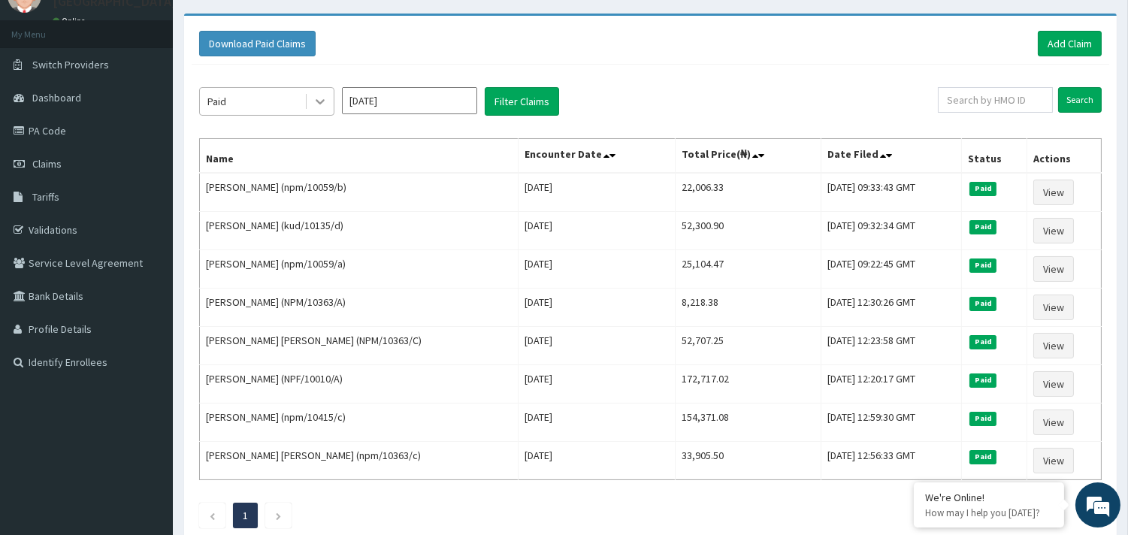
click at [327, 103] on icon at bounding box center [320, 101] width 15 height 15
click at [626, 85] on div "Paid [DATE] Filter Claims Search Name Encounter Date Total Price(₦) Date Filed …" at bounding box center [651, 304] width 918 height 479
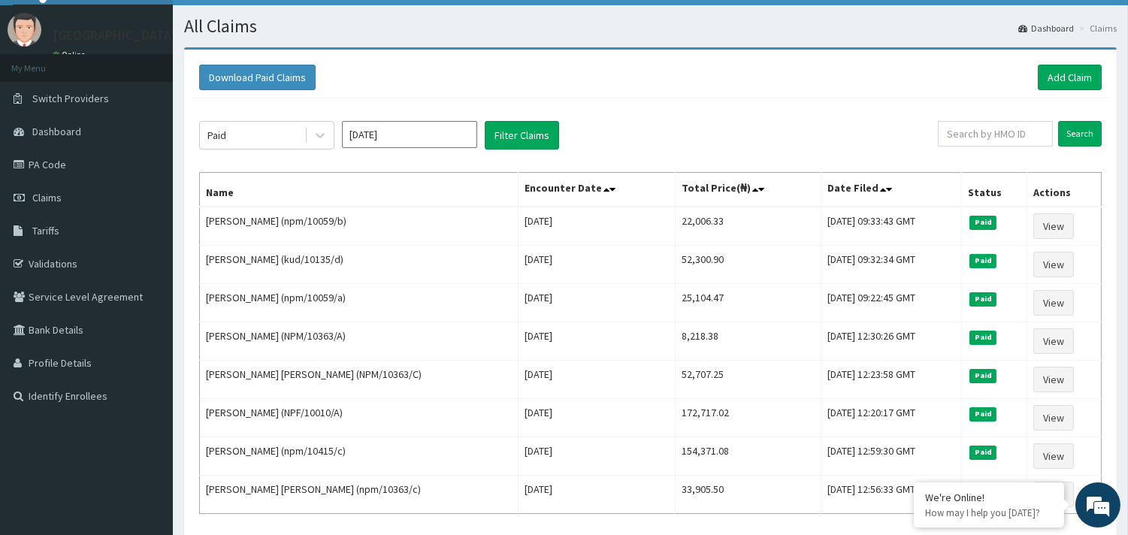
scroll to position [33, 0]
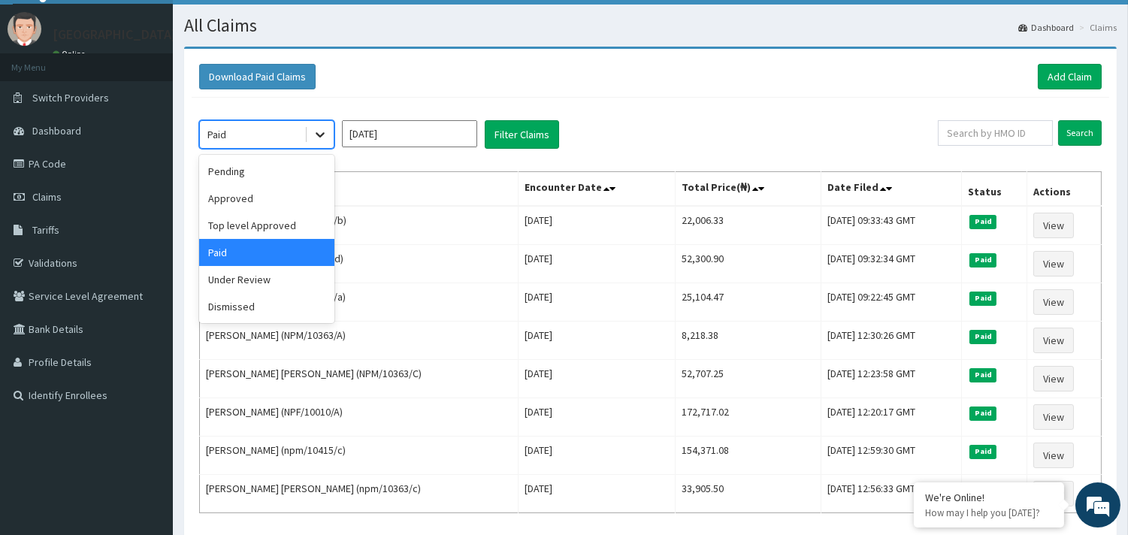
click at [325, 139] on icon at bounding box center [320, 134] width 15 height 15
click at [259, 177] on div "Pending" at bounding box center [266, 171] width 135 height 27
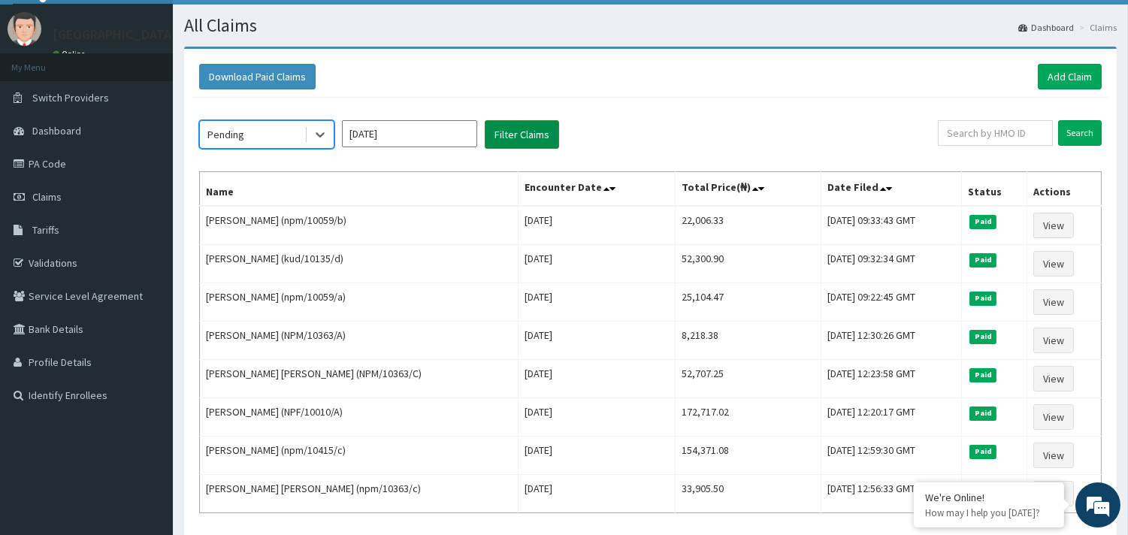
click at [508, 143] on button "Filter Claims" at bounding box center [522, 134] width 74 height 29
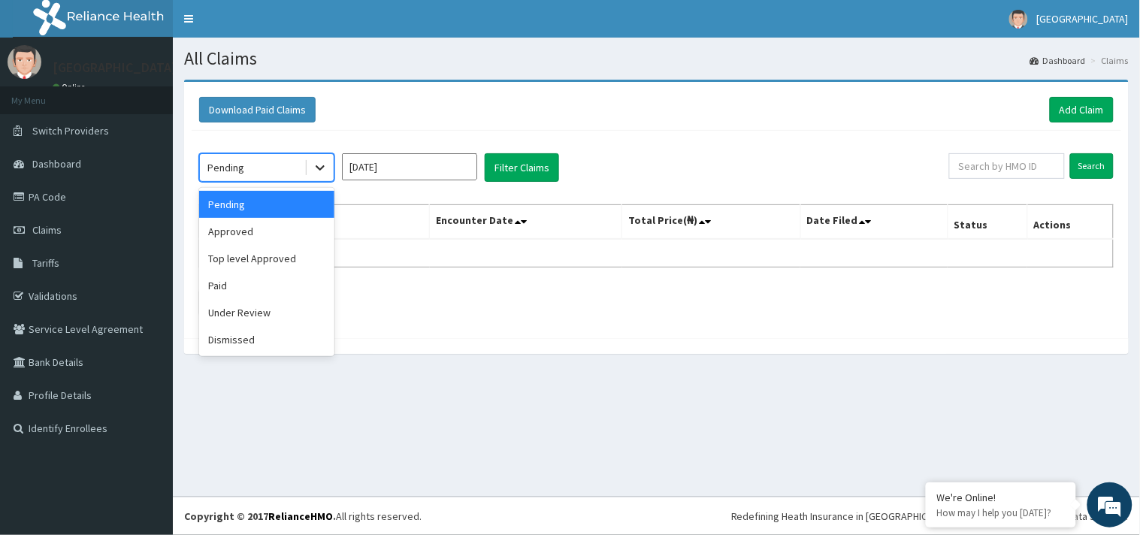
click at [329, 173] on div at bounding box center [320, 167] width 27 height 27
click at [236, 226] on div "Approved" at bounding box center [266, 231] width 135 height 27
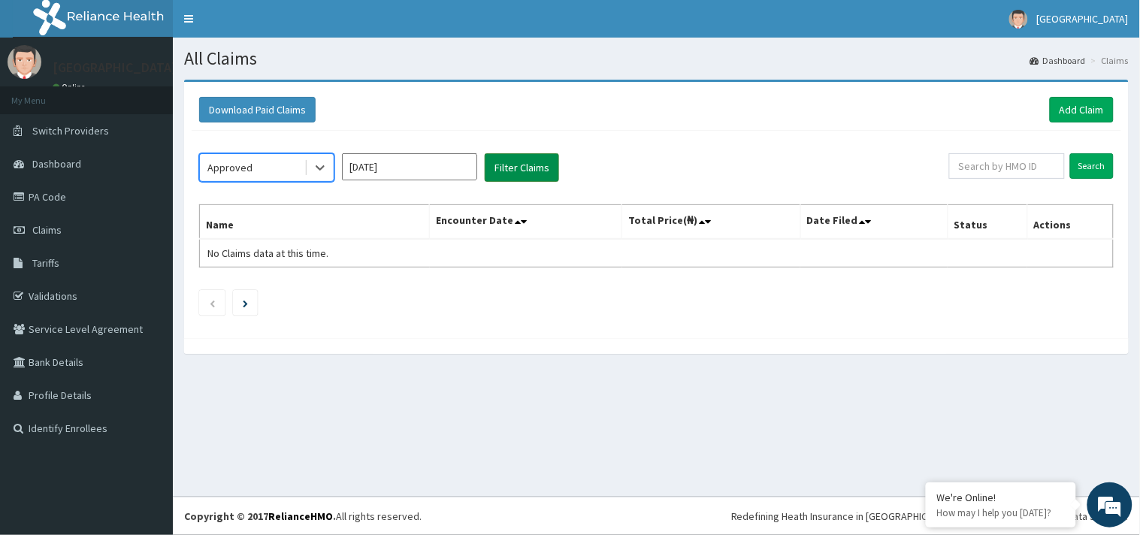
click at [516, 176] on button "Filter Claims" at bounding box center [522, 167] width 74 height 29
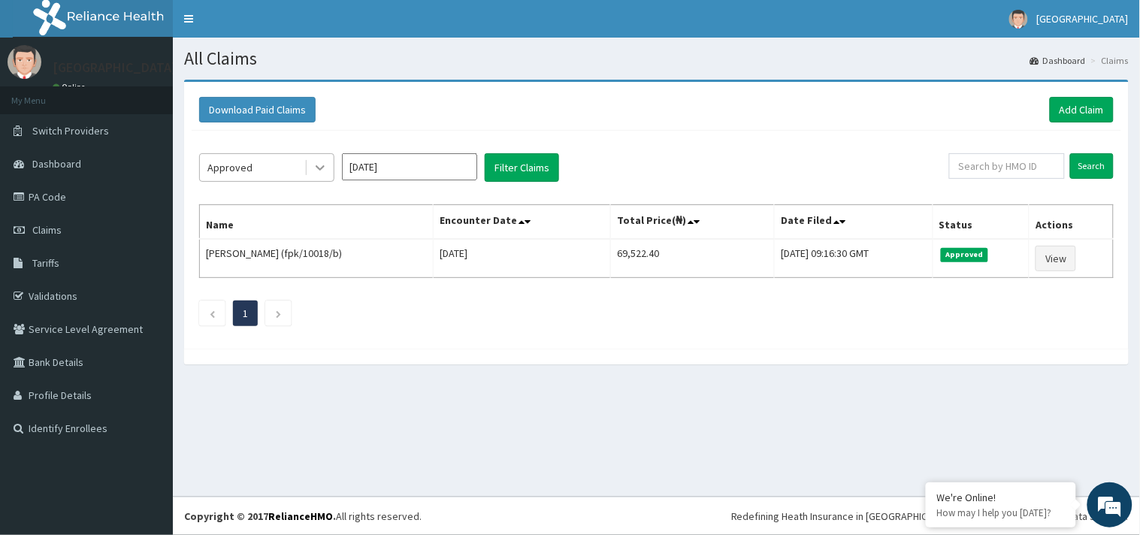
click at [320, 170] on icon at bounding box center [320, 168] width 9 height 5
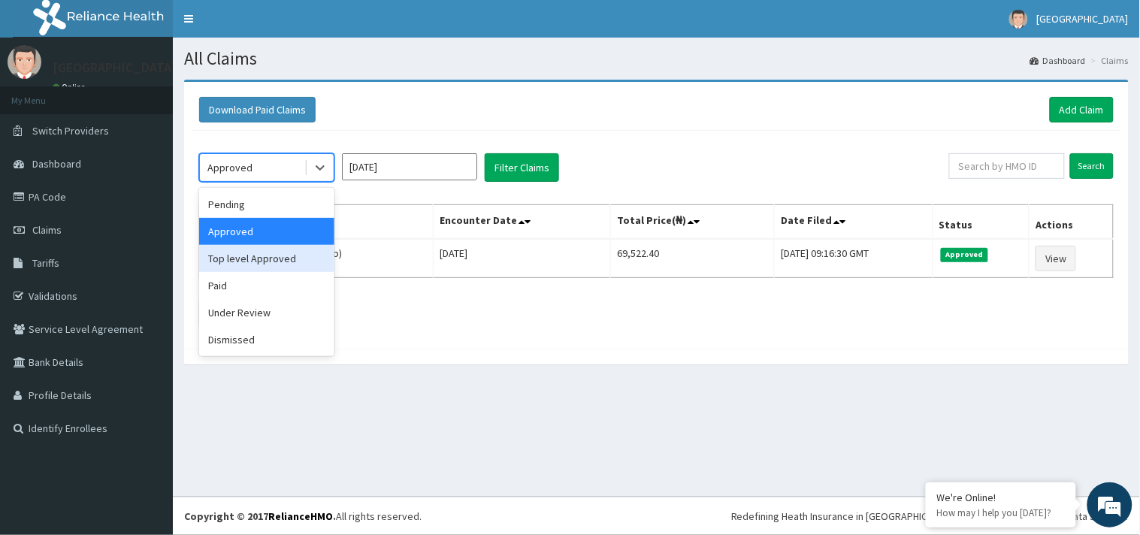
click at [272, 265] on div "Top level Approved" at bounding box center [266, 258] width 135 height 27
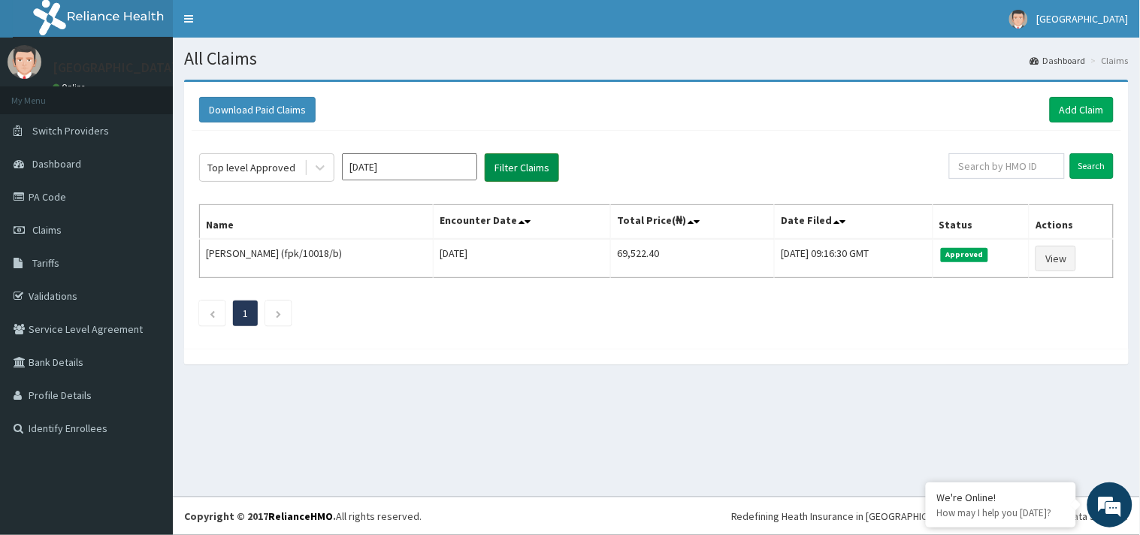
click at [498, 167] on button "Filter Claims" at bounding box center [522, 167] width 74 height 29
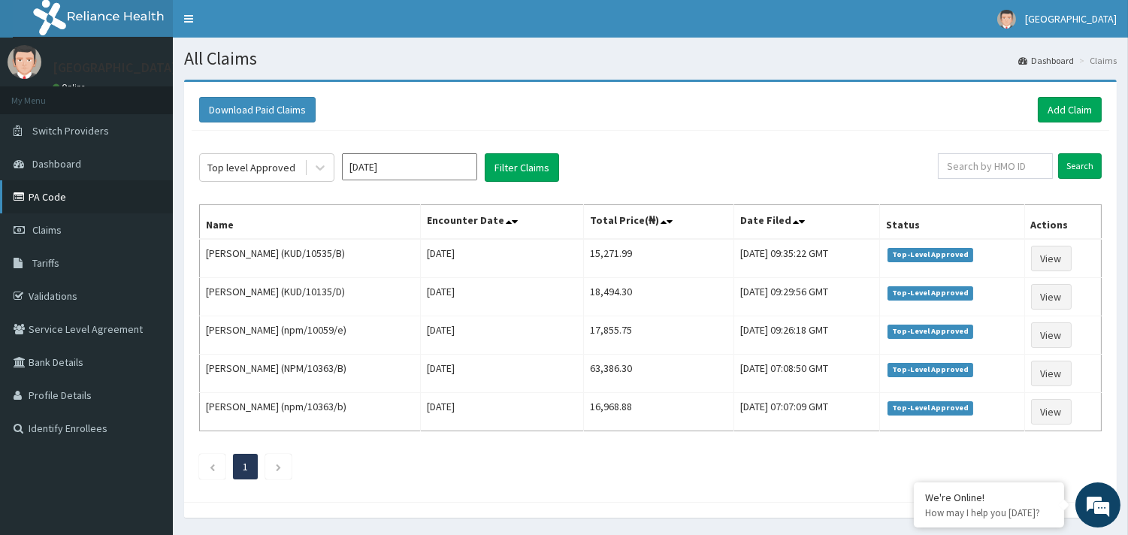
click at [44, 194] on link "PA Code" at bounding box center [86, 196] width 173 height 33
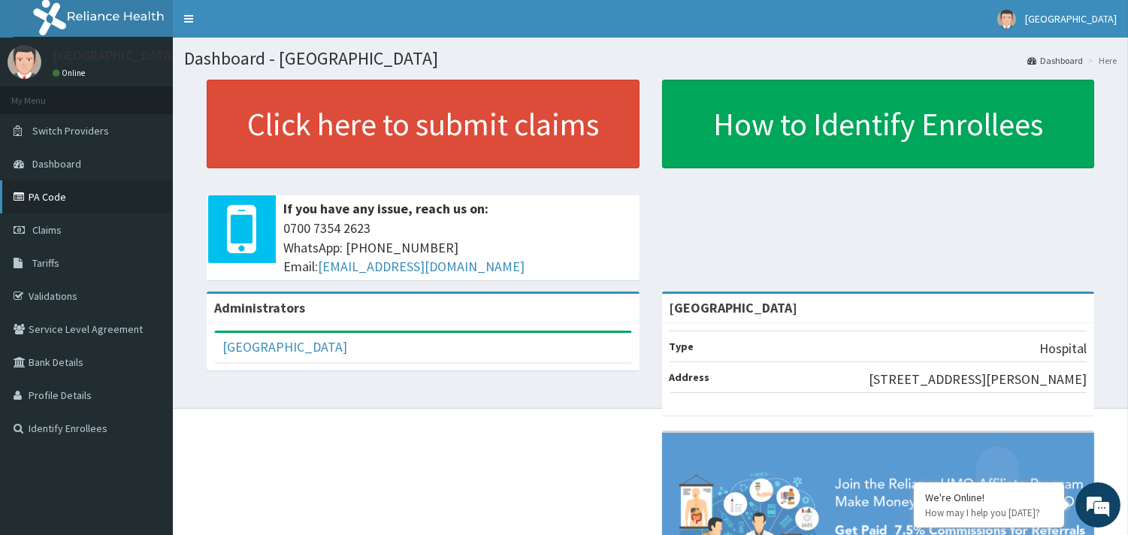
click at [57, 198] on link "PA Code" at bounding box center [86, 196] width 173 height 33
